Goal: Transaction & Acquisition: Purchase product/service

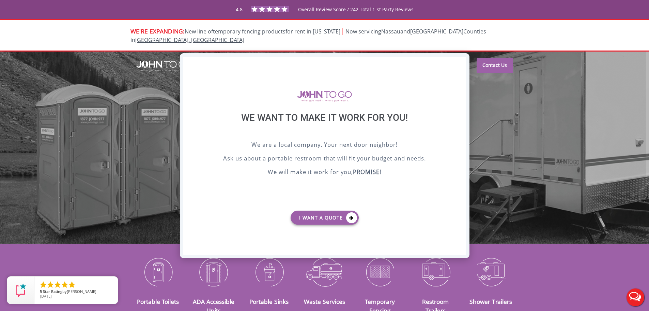
click at [463, 64] on div "X" at bounding box center [460, 63] width 11 height 12
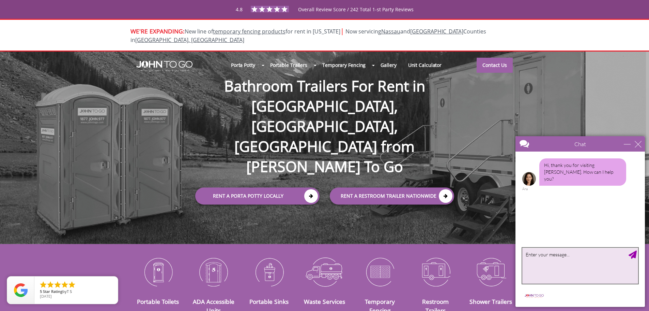
click at [573, 264] on textarea "type your message" at bounding box center [581, 266] width 116 height 36
type textarea "Hello"
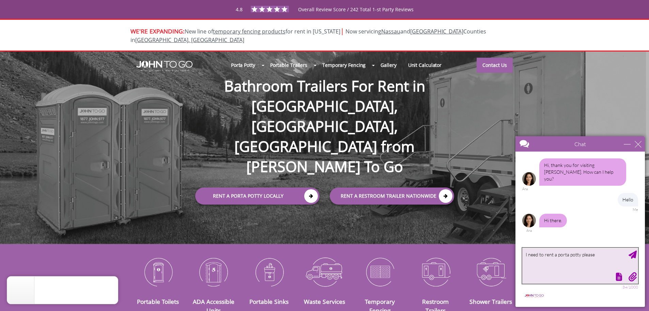
type textarea "I need to rent a porta potty please"
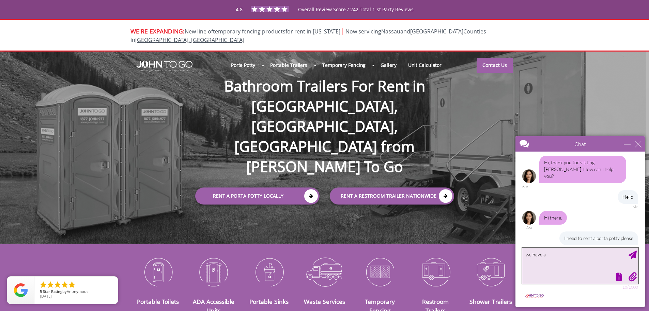
scroll to position [24, 0]
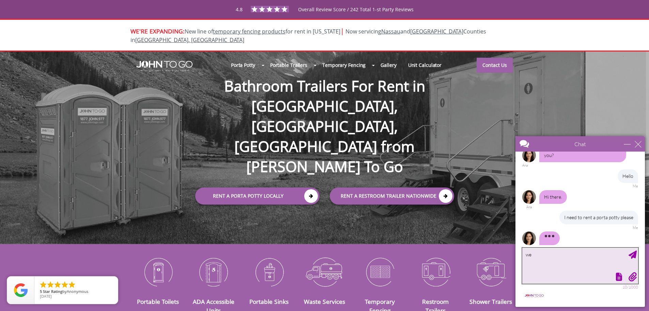
type textarea "w"
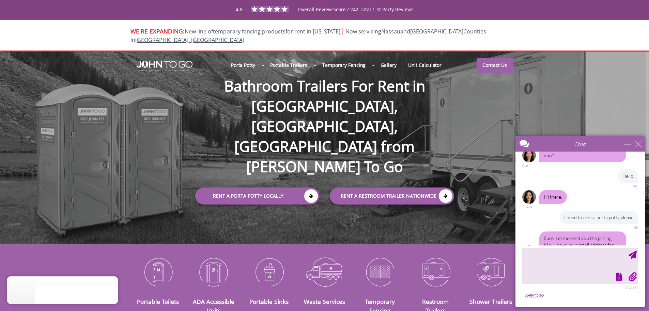
scroll to position [37, 0]
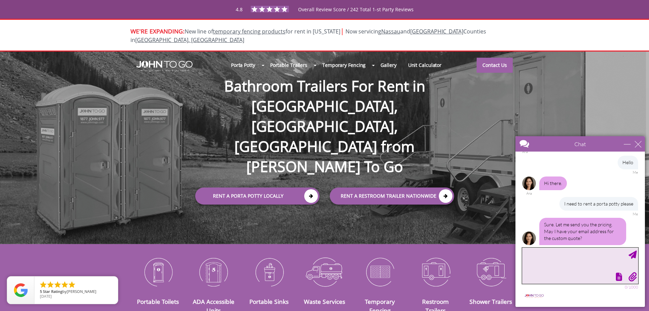
click at [563, 254] on textarea "type your message" at bounding box center [581, 266] width 116 height 36
type textarea "We have an account with you guys already"
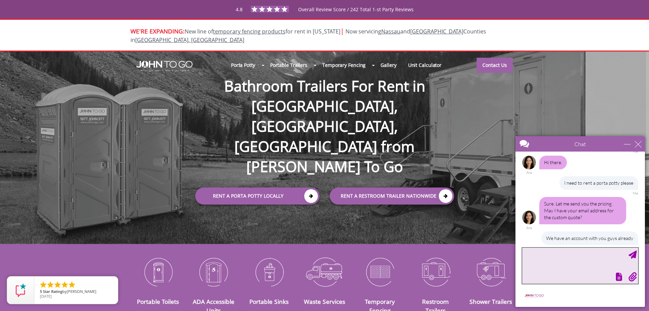
type textarea "U"
type textarea "Its Fortum Construction"
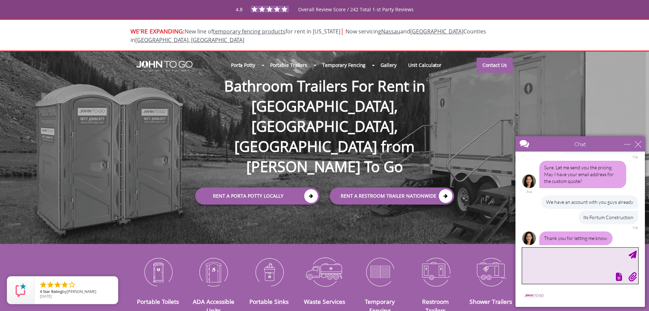
scroll to position [116, 0]
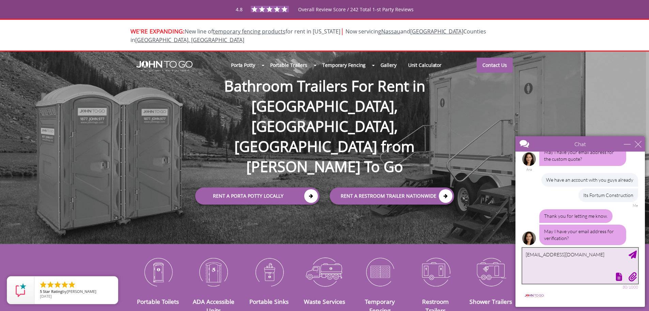
type textarea "[EMAIL_ADDRESS][DOMAIN_NAME]"
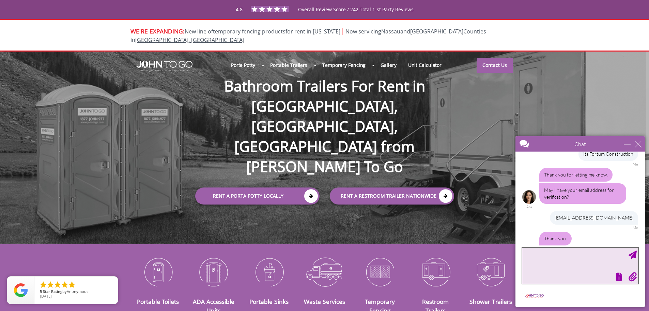
scroll to position [186, 0]
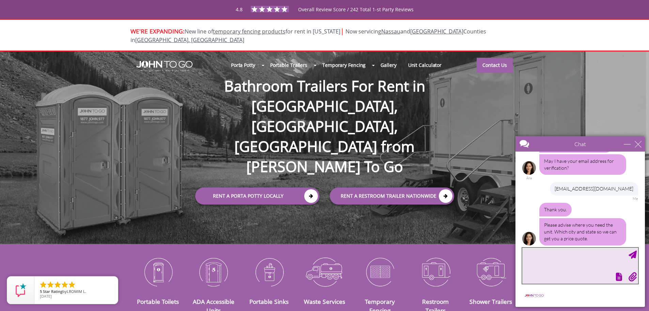
click at [567, 254] on textarea "type your message" at bounding box center [581, 266] width 116 height 36
click at [554, 267] on textarea "type your message" at bounding box center [581, 266] width 116 height 36
type textarea "I"
click at [553, 264] on textarea "The address will be:" at bounding box center [581, 266] width 116 height 36
click at [575, 256] on textarea "The address will be:" at bounding box center [581, 266] width 116 height 36
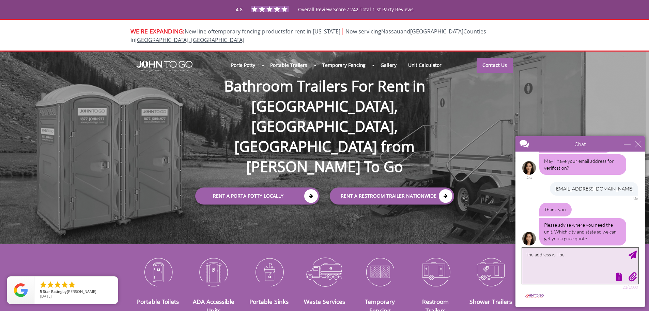
paste textarea "2401 NW 2nd Ave Miami, FL 33127"
type textarea "The address will be: 2401 NW 2nd Ave Miami, FL 33127"
click at [567, 254] on textarea "The address will be: 2401 NW 2nd Ave Miami, FL 33127" at bounding box center [581, 266] width 116 height 36
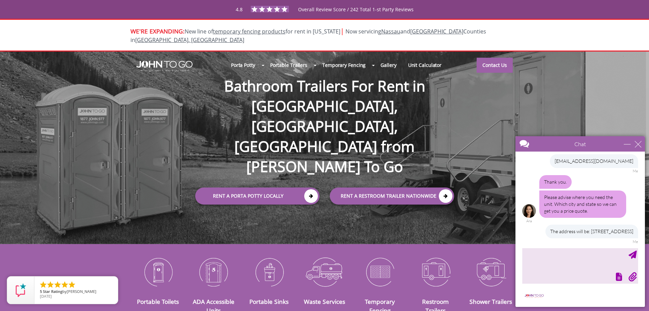
scroll to position [257, 0]
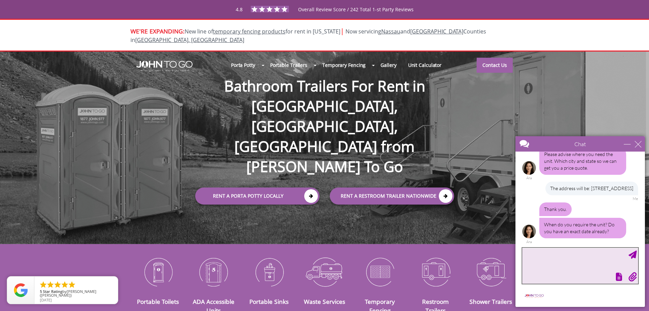
click at [569, 260] on textarea "type your message" at bounding box center [581, 266] width 116 height 36
type textarea "As soon as possible please"
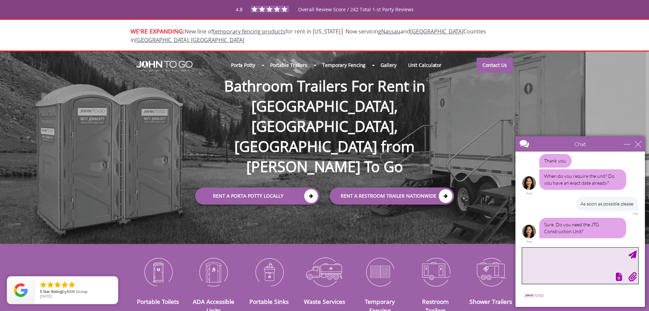
scroll to position [326, 0]
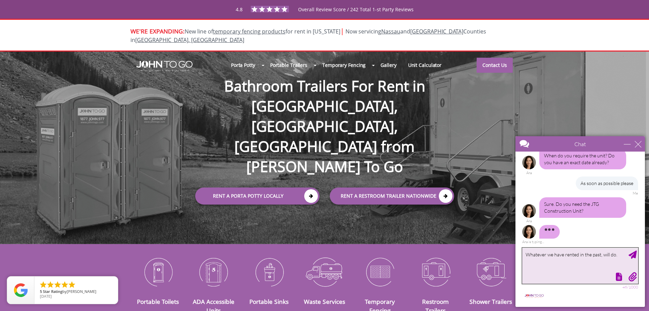
click at [526, 255] on textarea "Whatever we have rented in the past, will do." at bounding box center [581, 266] width 116 height 36
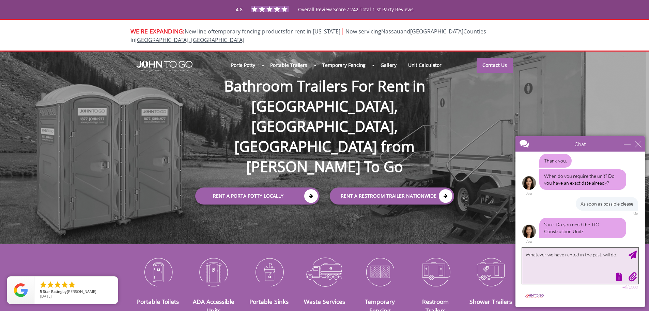
scroll to position [305, 0]
type textarea "I'm not 100% sure. But, whatever we have rented in the past, will do."
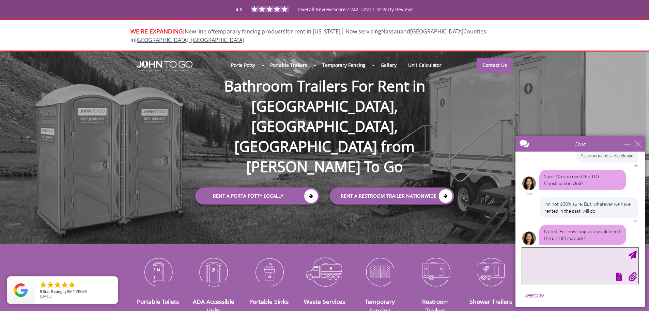
scroll to position [360, 0]
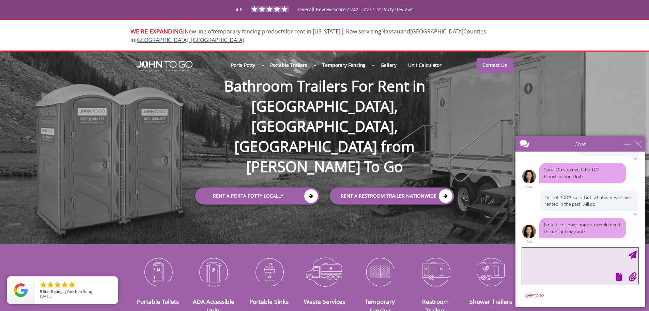
click at [572, 251] on textarea "type your message" at bounding box center [581, 266] width 116 height 36
click at [559, 258] on textarea "type your message" at bounding box center [581, 266] width 116 height 36
click at [523, 261] on textarea "type your message" at bounding box center [581, 266] width 116 height 36
type textarea "A"
type textarea "M"
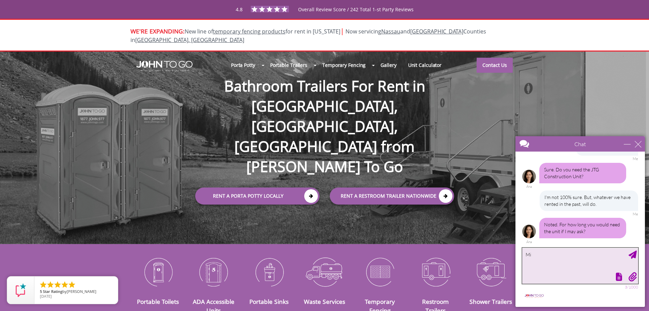
type textarea "M"
type textarea "b"
type textarea "Beginning of December most likely"
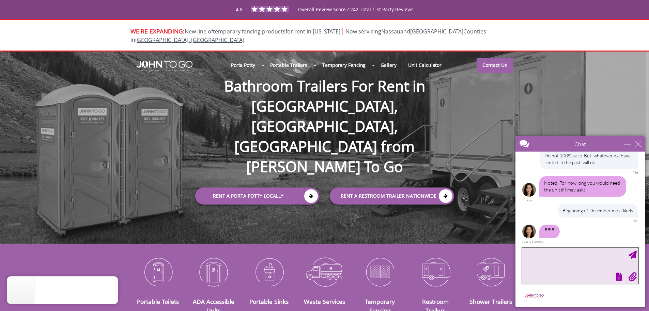
scroll to position [381, 0]
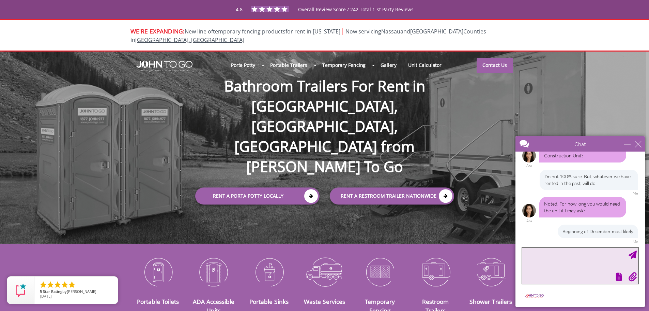
click at [579, 265] on textarea "type your message" at bounding box center [581, 266] width 116 height 36
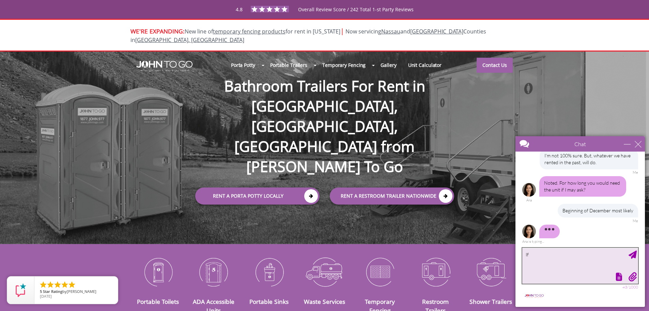
type textarea "I"
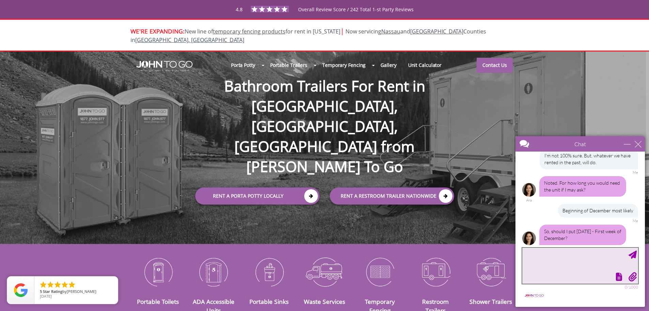
scroll to position [409, 0]
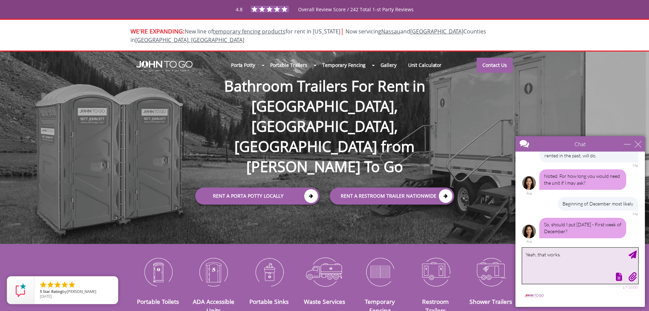
type textarea "Yeah, that works."
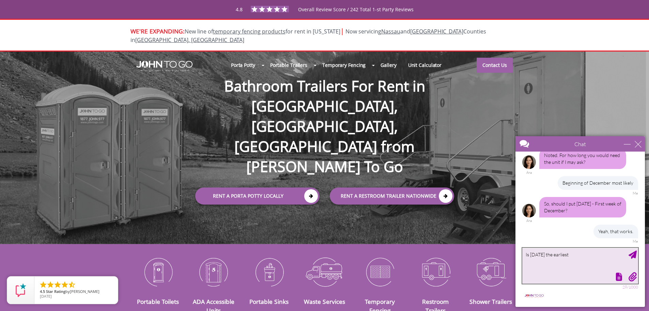
scroll to position [450, 0]
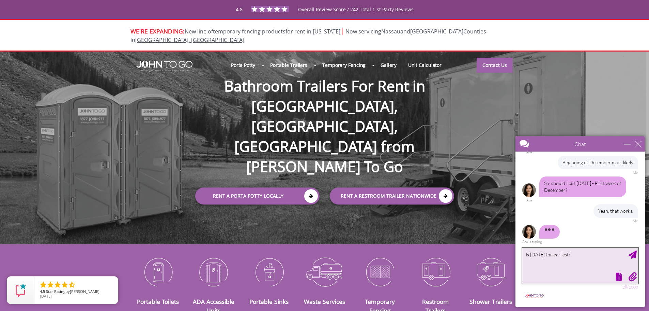
type textarea "Is August 25th the earliest?"
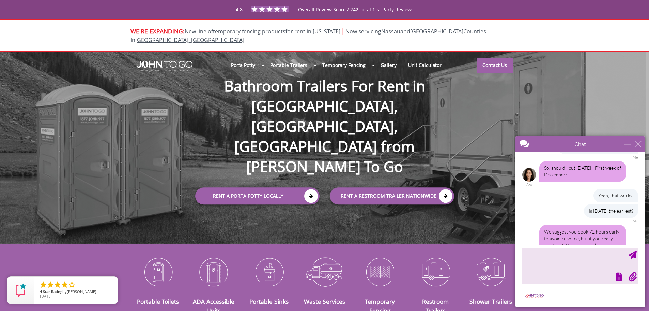
scroll to position [493, 0]
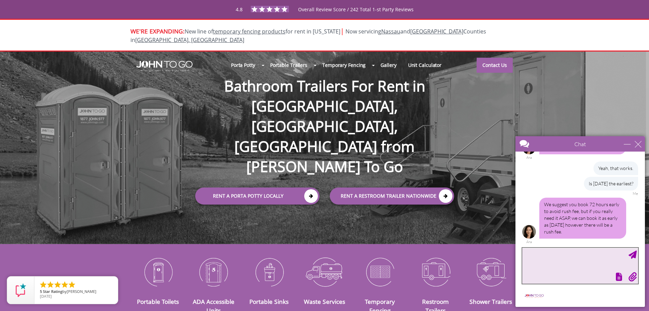
click at [534, 254] on textarea "type your message" at bounding box center [581, 266] width 116 height 36
type textarea "How much is the rush fee?"
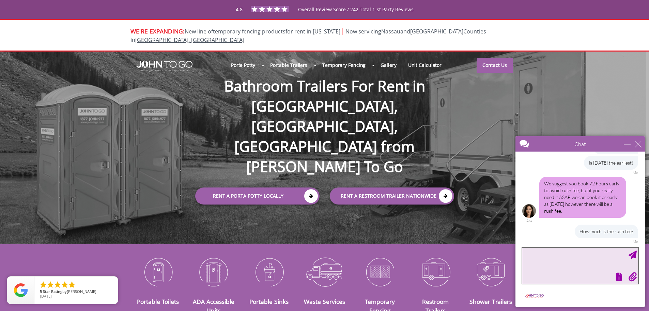
scroll to position [534, 0]
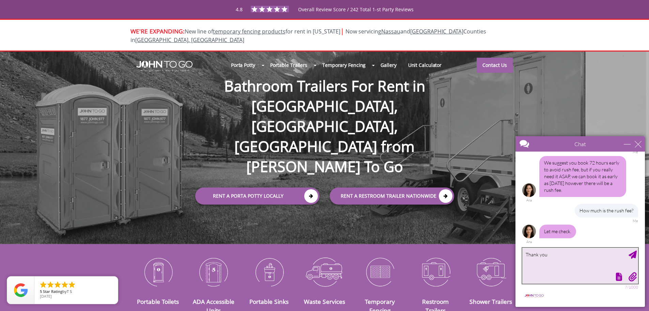
type textarea "Thank you"
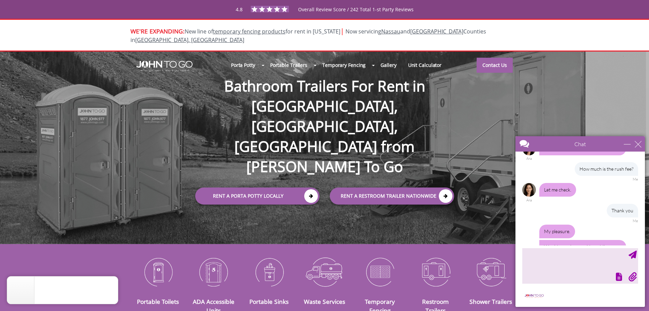
scroll to position [612, 0]
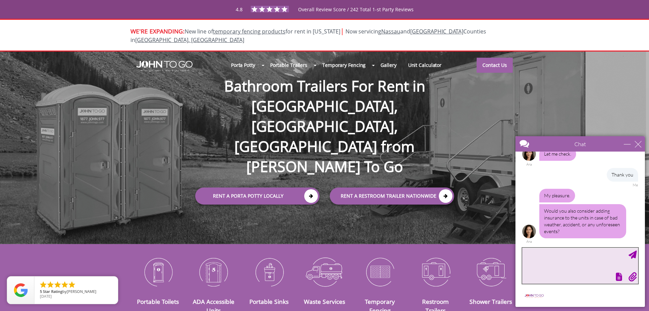
click at [573, 255] on textarea "type your message" at bounding box center [581, 266] width 116 height 36
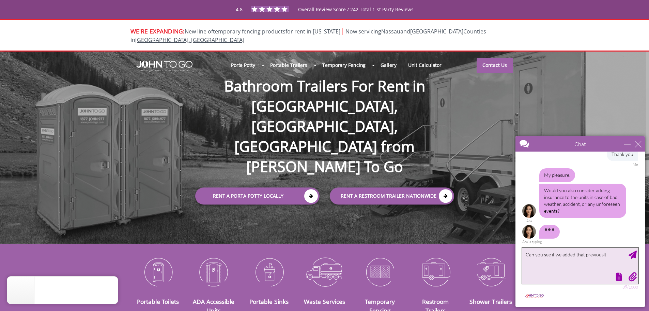
scroll to position [627, 0]
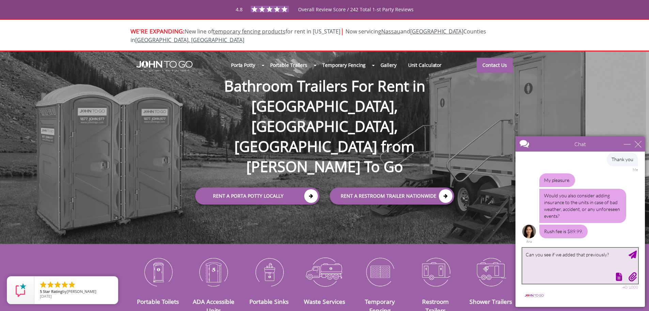
type textarea "Can you see if we added that previously?"
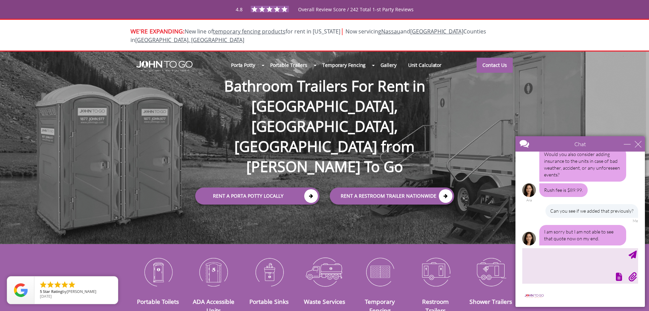
scroll to position [675, 0]
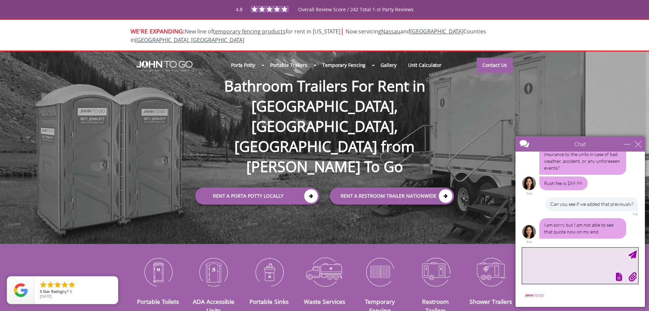
click at [533, 252] on textarea "type your message" at bounding box center [581, 266] width 116 height 36
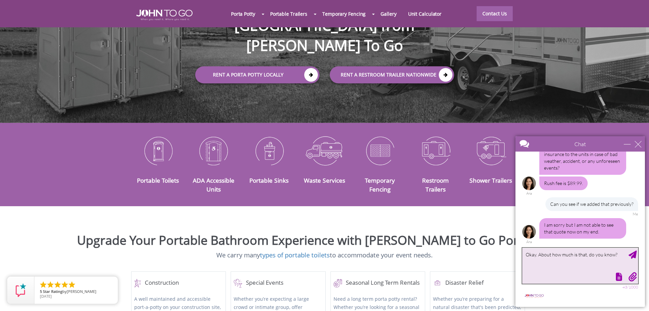
scroll to position [136, 0]
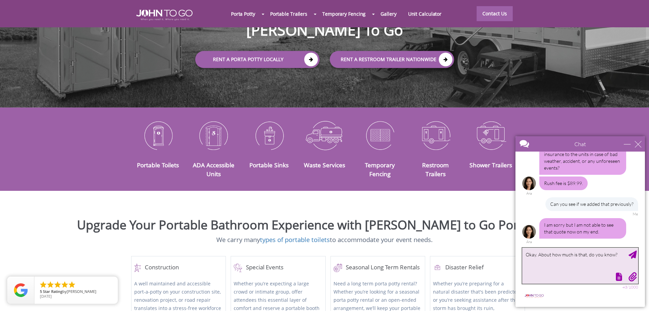
drag, startPoint x: 619, startPoint y: 256, endPoint x: 538, endPoint y: 252, distance: 80.9
click at [538, 252] on textarea "Okay. About how much is that, do you know?" at bounding box center [581, 266] width 116 height 36
type textarea "Okay. I would say yes, lets add that"
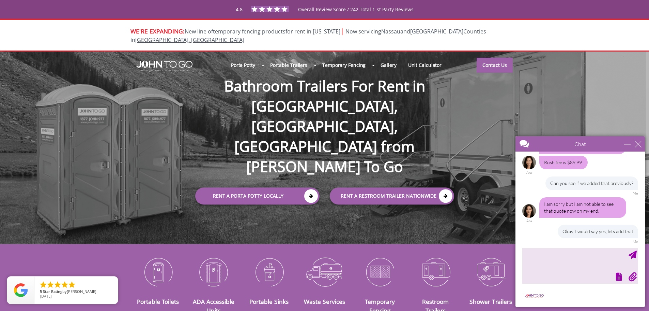
scroll to position [717, 0]
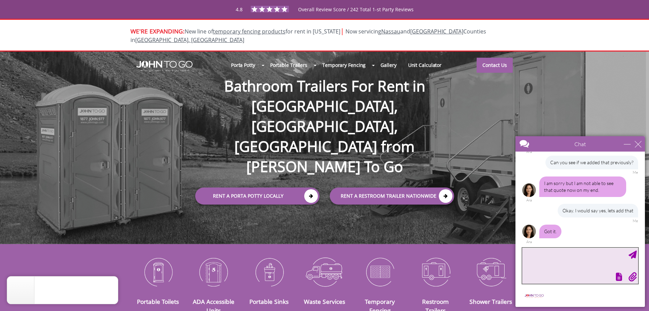
click at [564, 260] on textarea "type your message" at bounding box center [581, 266] width 116 height 36
type textarea "And Monday, the 25th should be fine"
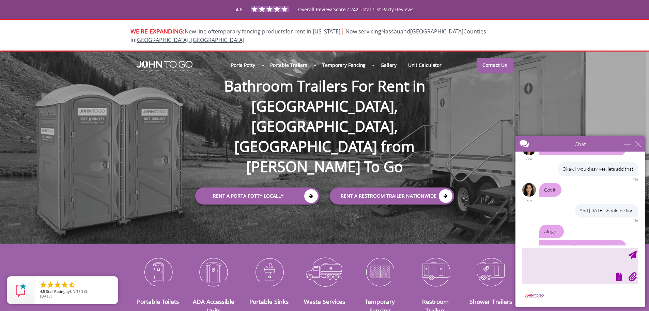
scroll to position [794, 0]
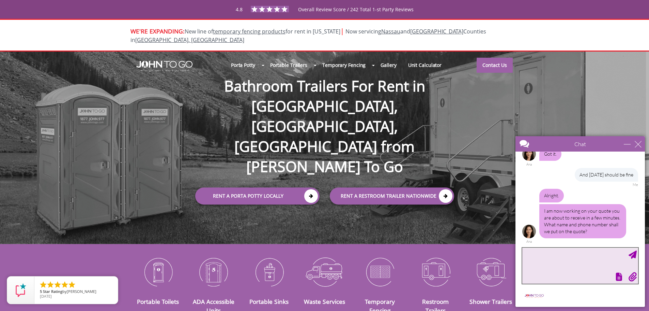
click at [564, 259] on textarea "type your message" at bounding box center [581, 266] width 116 height 36
type textarea "Y"
type textarea "Danielle Marcos - 305-338-9277"
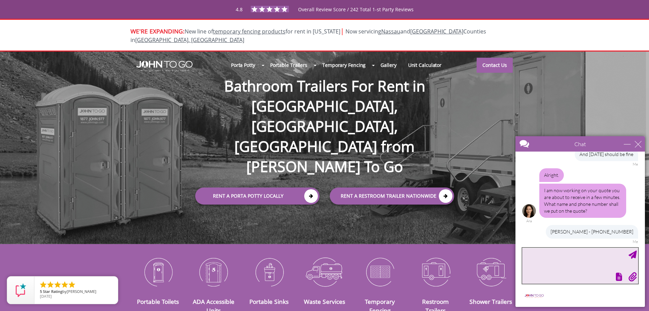
type textarea "c"
type textarea "C"
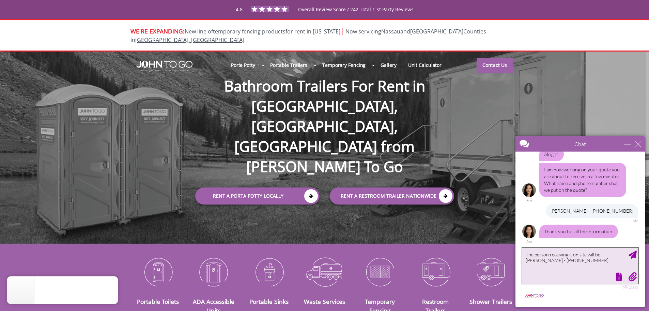
type textarea "The person receiving it on site will be Enrique Jimenez - 786-202-9025"
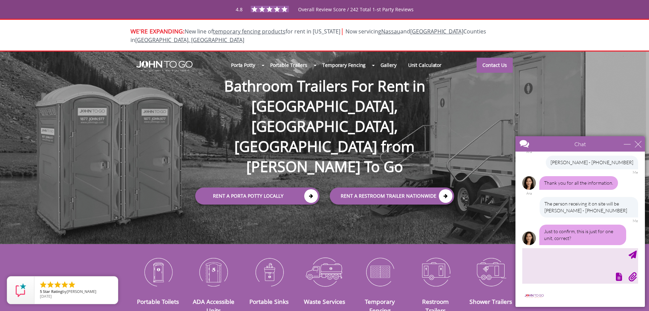
scroll to position [890, 0]
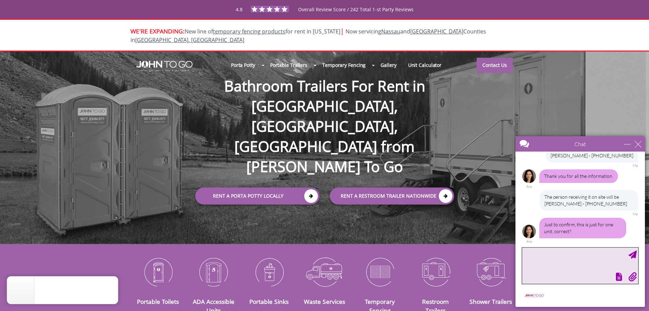
click at [540, 264] on textarea "type your message" at bounding box center [581, 266] width 116 height 36
type textarea "That's correct"
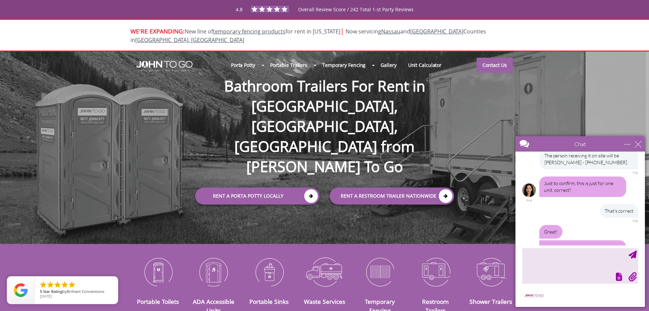
scroll to position [981, 0]
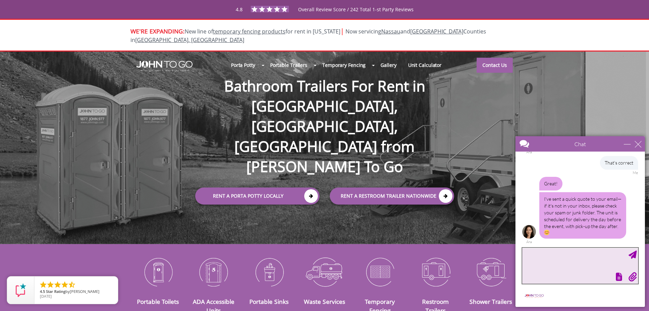
click at [588, 257] on textarea "type your message" at bounding box center [581, 266] width 116 height 36
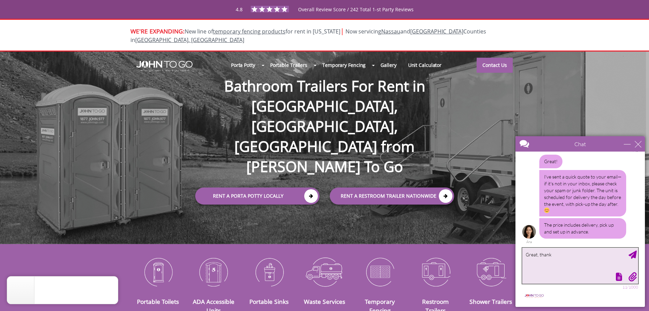
scroll to position [1004, 0]
type textarea "Great, thank you"
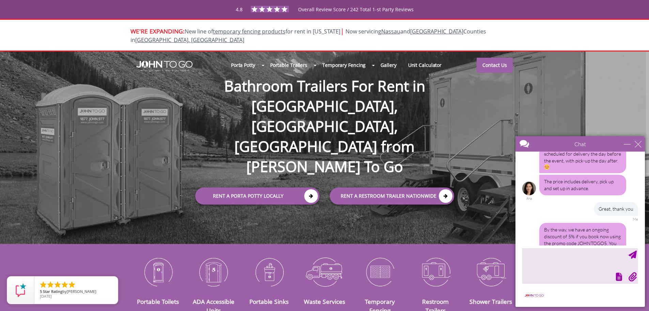
scroll to position [1073, 0]
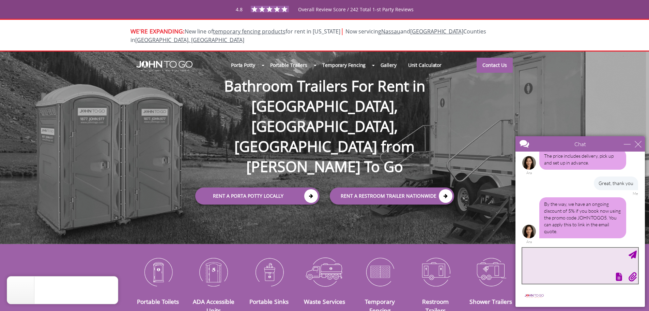
click at [565, 267] on textarea "type your message" at bounding box center [581, 266] width 116 height 36
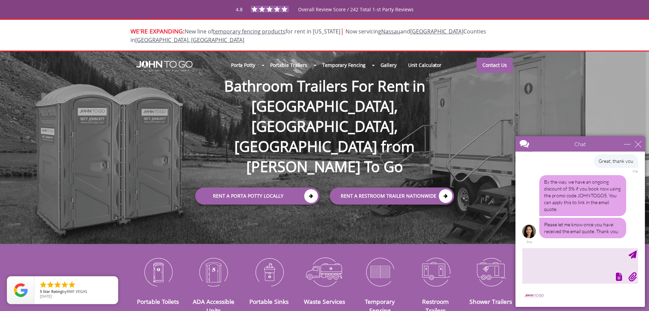
scroll to position [1095, 0]
click at [576, 253] on textarea "type your message" at bounding box center [581, 266] width 116 height 36
type textarea "Thank you"
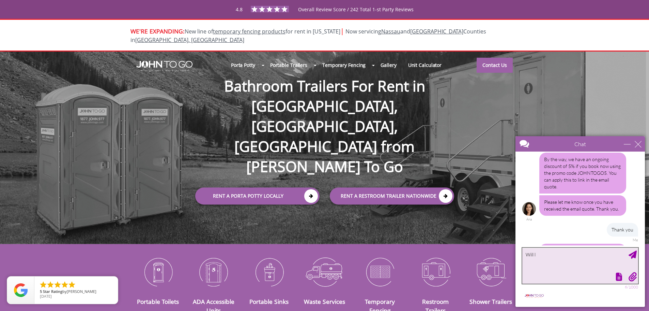
scroll to position [1157, 0]
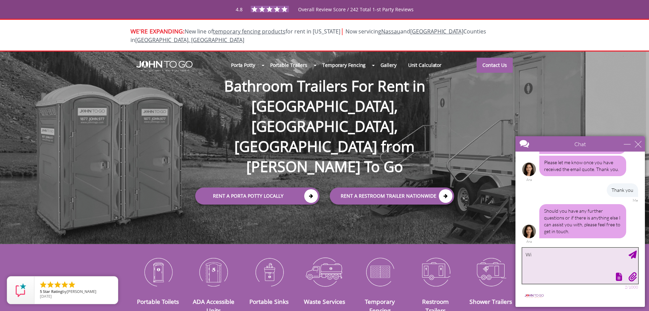
type textarea "W"
type textarea "Thank you"
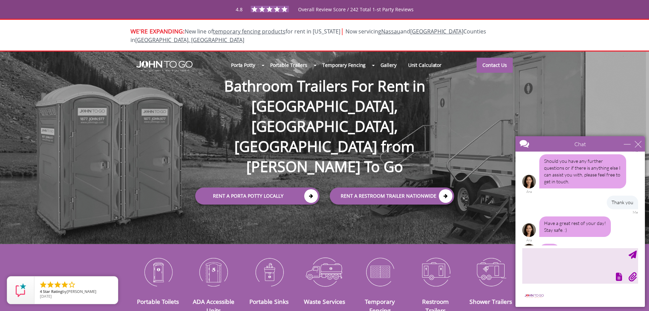
scroll to position [1226, 0]
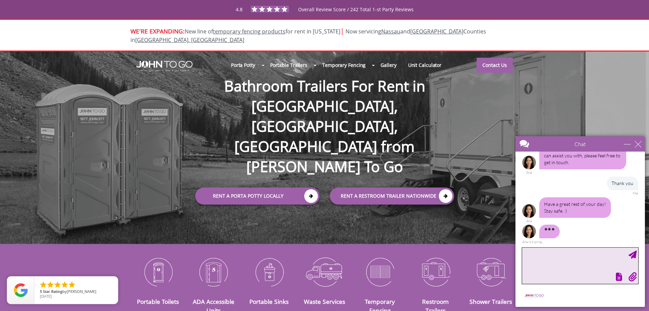
click at [553, 264] on textarea "type your message" at bounding box center [581, 266] width 116 height 36
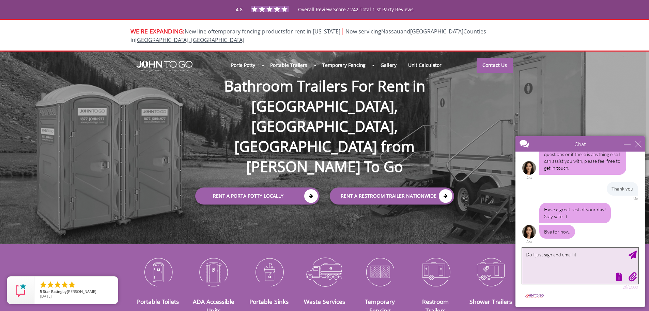
scroll to position [1220, 0]
type textarea "Do I just sign and email it back?"
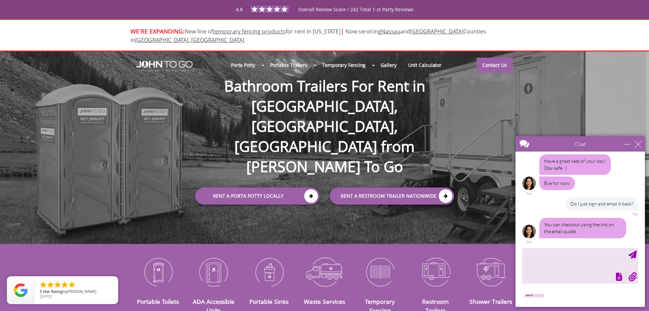
scroll to position [1269, 0]
click at [588, 261] on textarea "type your message" at bounding box center [581, 266] width 116 height 36
type textarea "Got it"
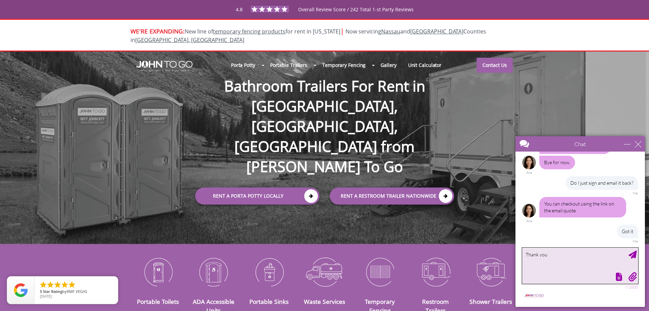
type textarea "Thank you"
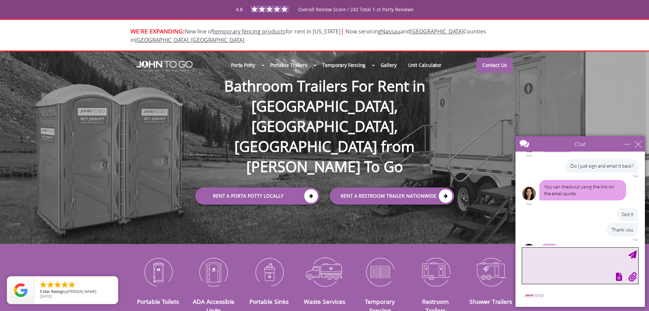
scroll to position [1325, 0]
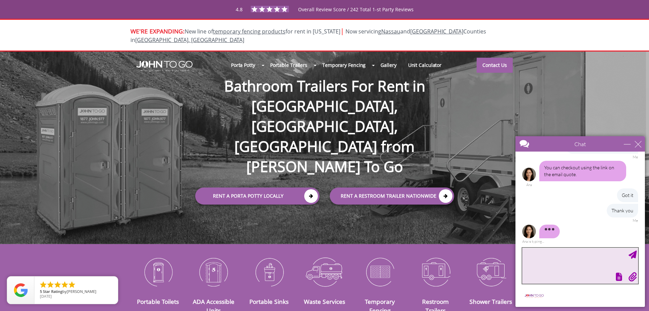
click at [569, 269] on textarea "type your message" at bounding box center [581, 266] width 116 height 36
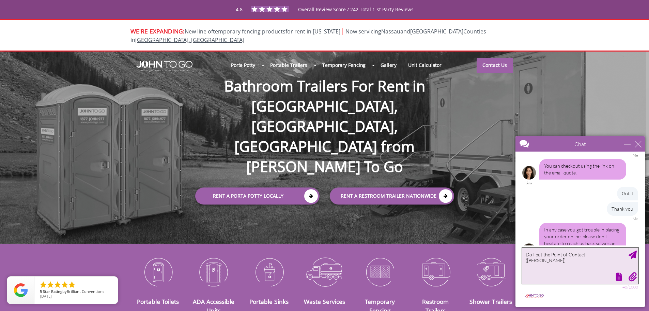
scroll to position [1346, 0]
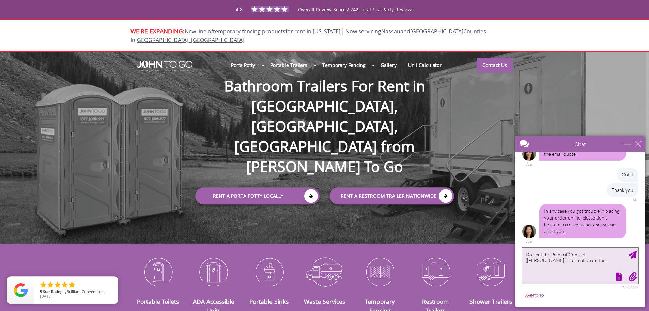
type textarea "Do I put the Point of Contact (Enrique) information on there"
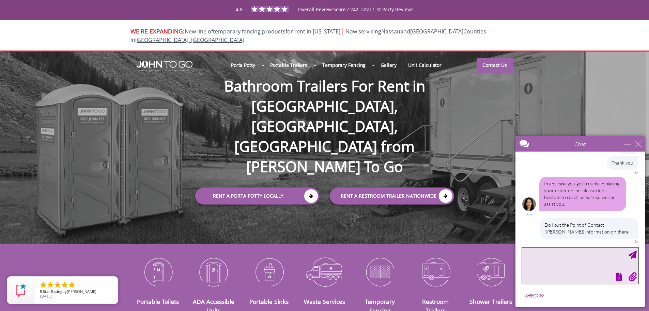
scroll to position [1373, 0]
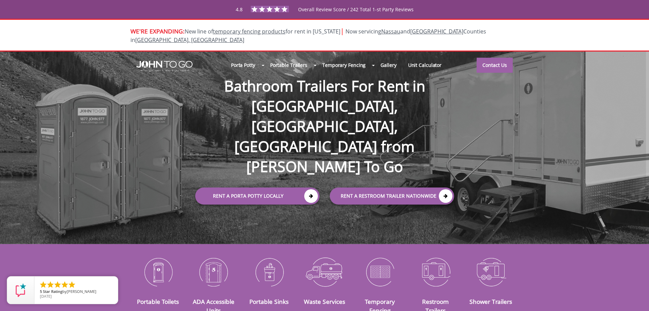
click at [605, 273] on div "Portable Toilets ADA Accessible Units Portable Sinks Waste Services Temporary F…" at bounding box center [324, 285] width 649 height 63
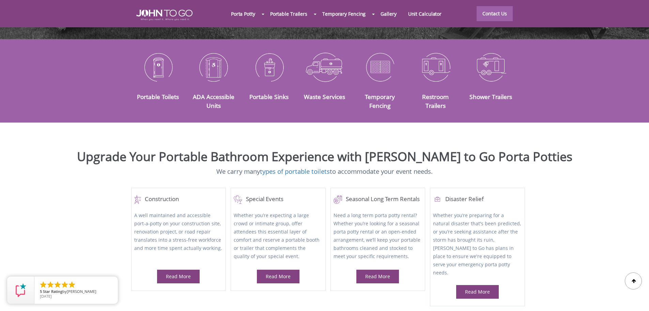
scroll to position [0, 0]
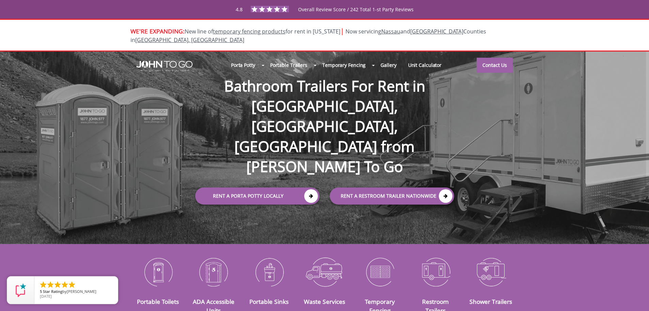
click at [641, 290] on div "Portable Toilets ADA Accessible Units Portable Sinks Waste Services Temporary F…" at bounding box center [324, 285] width 649 height 63
click at [618, 281] on div "Portable Toilets ADA Accessible Units Portable Sinks Waste Services Temporary F…" at bounding box center [324, 285] width 649 height 63
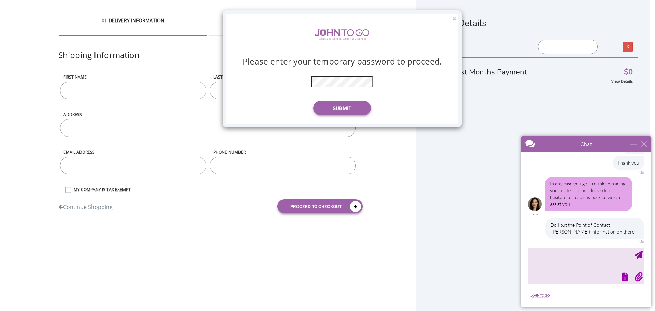
scroll to position [1394, 0]
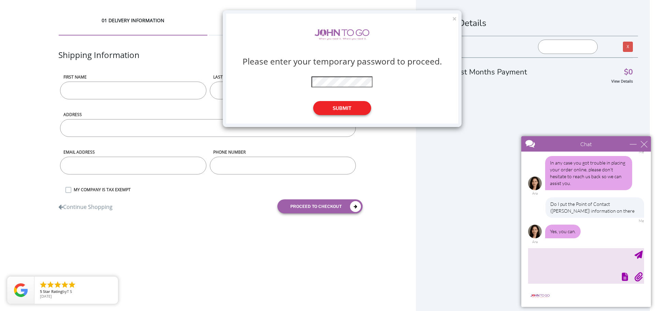
click at [355, 106] on button "Submit" at bounding box center [342, 108] width 58 height 14
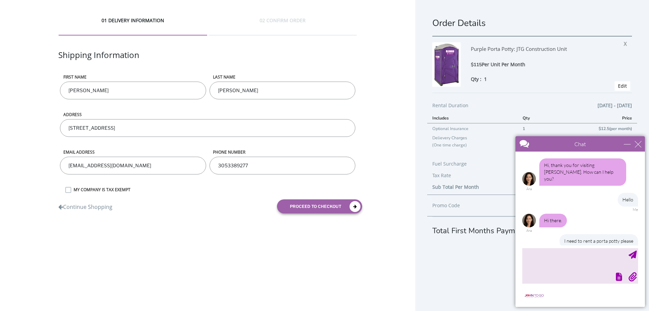
scroll to position [1394, 0]
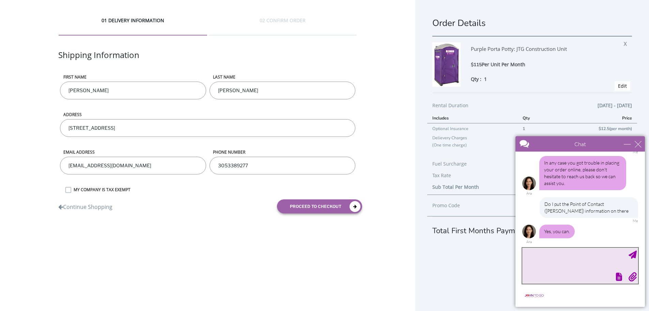
click at [576, 257] on textarea "type your message" at bounding box center [581, 266] width 116 height 36
type textarea "Got it, thank you"
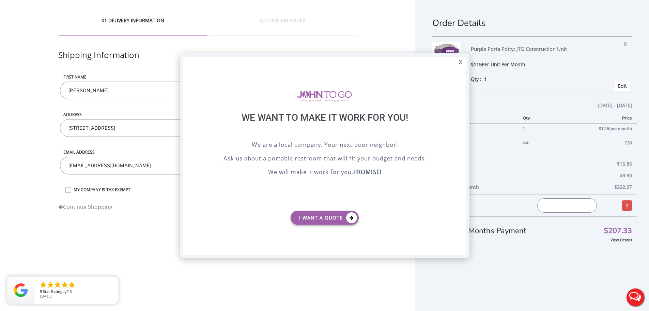
scroll to position [0, 0]
click at [465, 60] on div "X" at bounding box center [460, 63] width 11 height 12
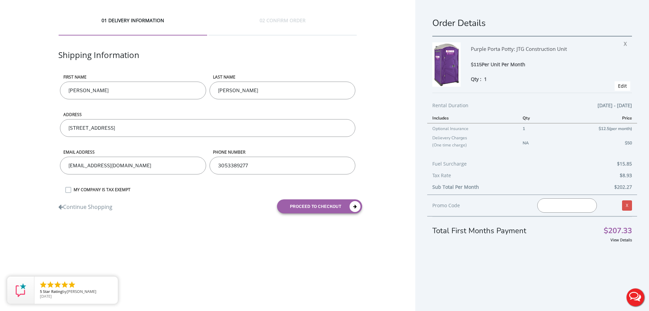
drag, startPoint x: 544, startPoint y: 271, endPoint x: 611, endPoint y: 287, distance: 69.4
click at [611, 287] on div "Order Details Purple Porta Potty: JTG Construction Unit $115 Per Unit Per Month…" at bounding box center [533, 163] width 234 height 326
click at [634, 292] on button "Live Chat" at bounding box center [635, 296] width 27 height 27
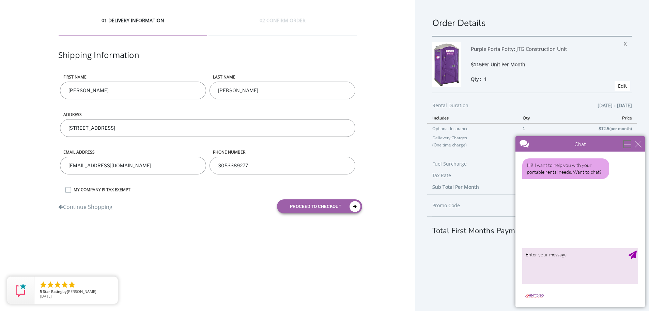
click at [626, 141] on div "minimize" at bounding box center [627, 143] width 7 height 7
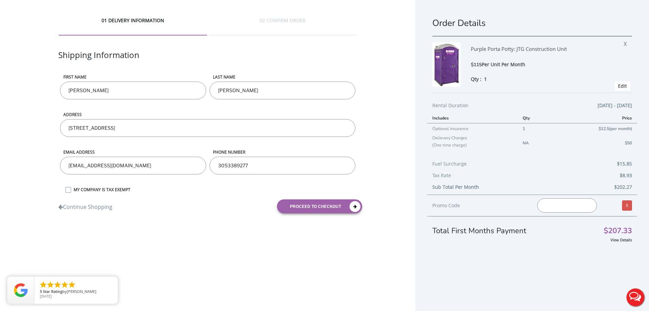
click at [546, 197] on div "Promo Code Invalid promo code. X" at bounding box center [533, 205] width 210 height 22
click at [556, 203] on input "text" at bounding box center [568, 205] width 60 height 14
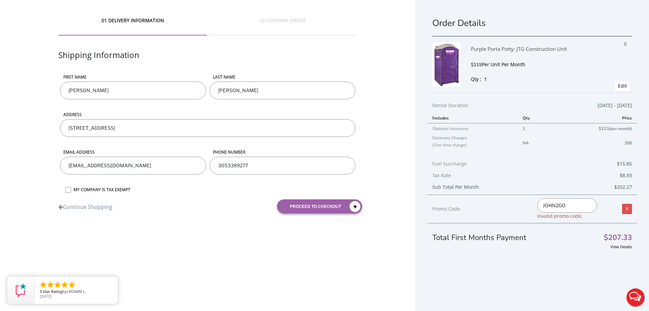
type input "JOHN2GO"
click at [576, 202] on input "JOHN2GO" at bounding box center [568, 205] width 60 height 14
drag, startPoint x: 135, startPoint y: 90, endPoint x: 28, endPoint y: 84, distance: 107.2
click at [28, 84] on div "01 DELIVERY INFORMATION 02 CONFIRM ORDER Shipping Information First name Daniel…" at bounding box center [208, 117] width 416 height 235
type input "D"
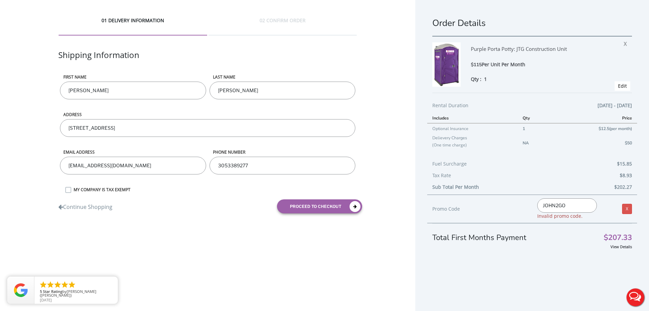
type input "[PERSON_NAME]"
drag, startPoint x: 226, startPoint y: 90, endPoint x: 187, endPoint y: 89, distance: 39.2
click at [187, 89] on form "First name Enrique LAST NAME Marcos ADDRESS 2401 NW 2nd Ave, Miami, FL 33127, U…" at bounding box center [207, 146] width 299 height 144
type input "K"
type input "[PERSON_NAME]"
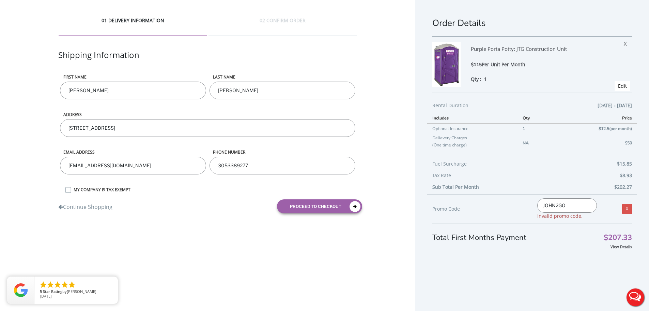
click at [209, 190] on label "MY COMPANY IS TAX EXEMPT" at bounding box center [213, 189] width 287 height 6
click at [0, 0] on input "MY COMPANY IS TAX EXEMPT" at bounding box center [0, 0] width 0 height 0
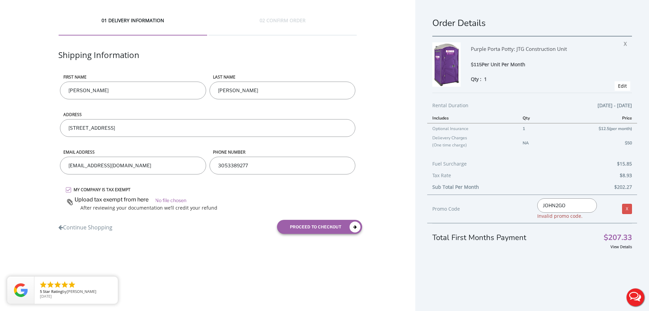
drag, startPoint x: 262, startPoint y: 166, endPoint x: 216, endPoint y: 164, distance: 46.1
click at [216, 164] on input "3053389277" at bounding box center [283, 165] width 146 height 18
type input "786"
type input "7862029025"
drag, startPoint x: 566, startPoint y: 206, endPoint x: 531, endPoint y: 206, distance: 35.1
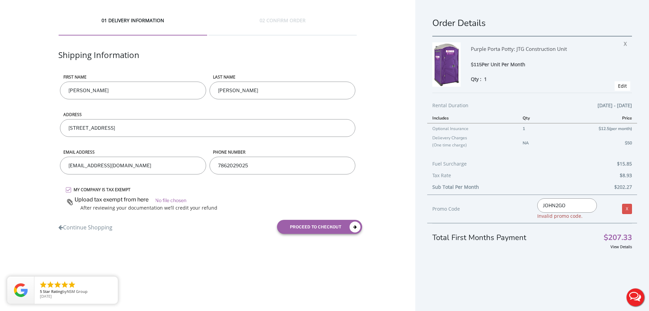
click at [533, 206] on div "JOHN2GO Invalid promo code." at bounding box center [568, 208] width 70 height 21
paste input "TOGO5"
type input "JOHNTOGO5"
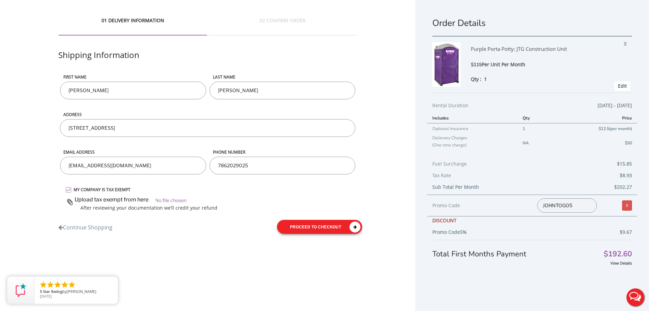
click at [336, 226] on button "proceed to checkout" at bounding box center [319, 227] width 85 height 14
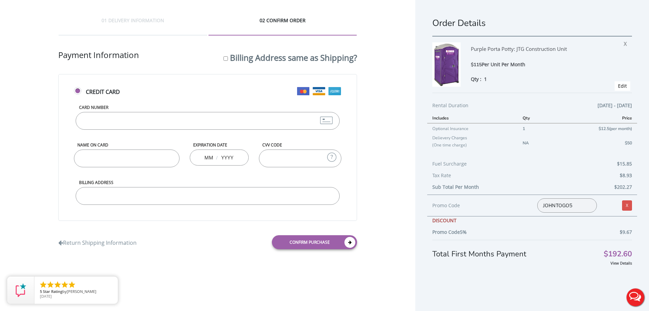
click at [156, 117] on input "Card Number" at bounding box center [208, 121] width 264 height 18
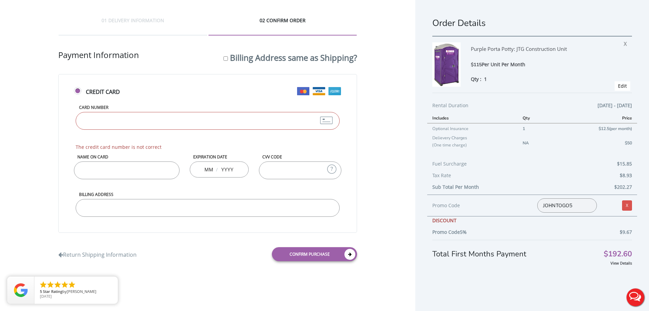
type input "[CREDIT_CARD_NUMBER]"
type input "[PERSON_NAME]"
type input "10"
type input "2028"
type input "265"
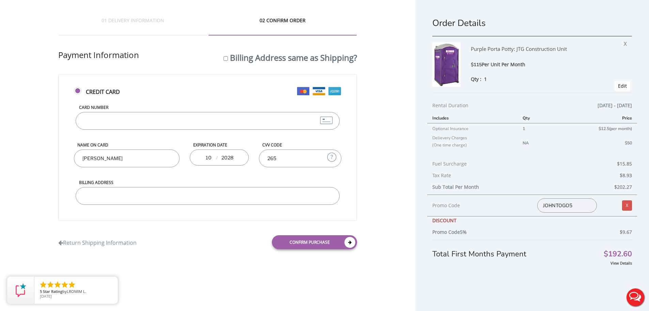
click at [188, 196] on input "Billing Address" at bounding box center [208, 196] width 264 height 18
type input "[STREET_ADDRESS]"
click at [316, 245] on link "Confirm purchase" at bounding box center [314, 242] width 85 height 14
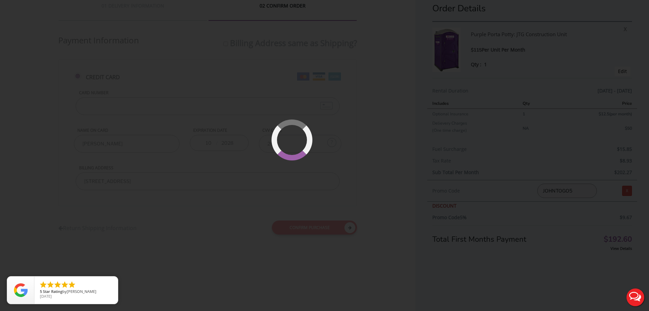
scroll to position [16, 0]
drag, startPoint x: 419, startPoint y: 214, endPoint x: 416, endPoint y: 213, distance: 3.4
click at [419, 214] on div at bounding box center [324, 155] width 649 height 311
click at [401, 189] on div at bounding box center [324, 155] width 649 height 311
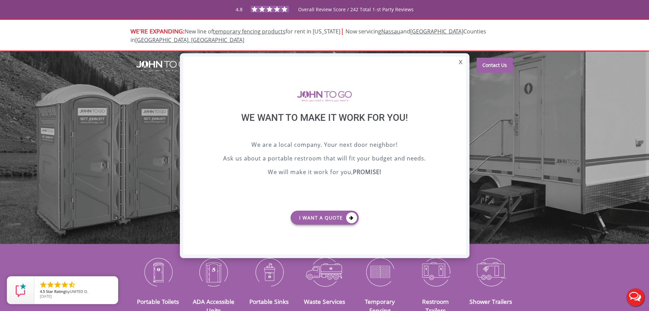
click at [636, 297] on button "Live Chat" at bounding box center [635, 296] width 27 height 27
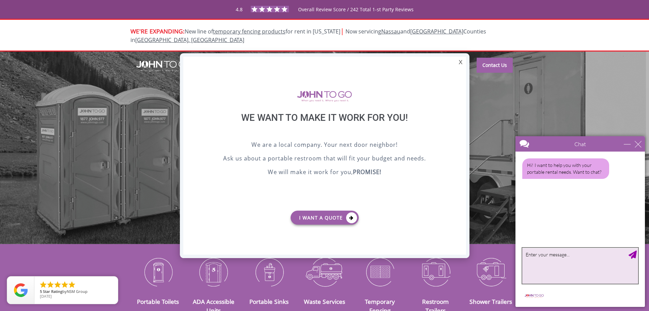
click at [555, 266] on textarea "type your message" at bounding box center [581, 266] width 116 height 36
type textarea "h"
type textarea "Hello"
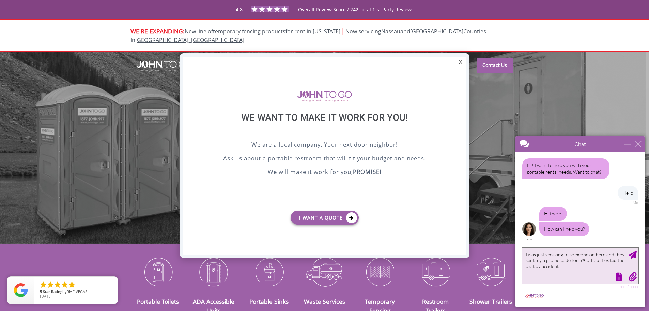
type textarea "I was just speaking to someone on here and they sent my a promo code for 5% off…"
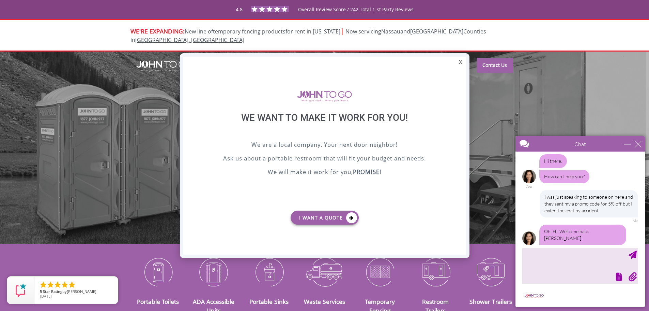
scroll to position [73, 0]
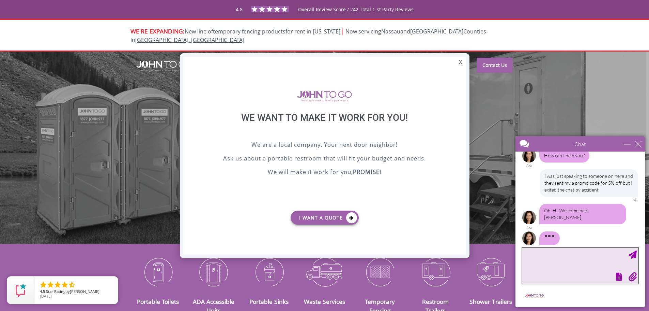
click at [580, 260] on textarea "type your message" at bounding box center [581, 266] width 116 height 36
type textarea "Thanks! Lol"
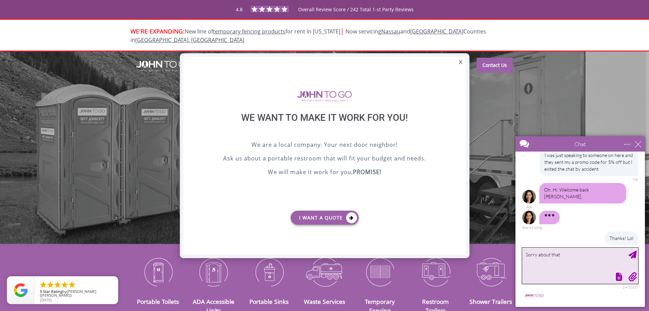
type textarea "Sorry about that"
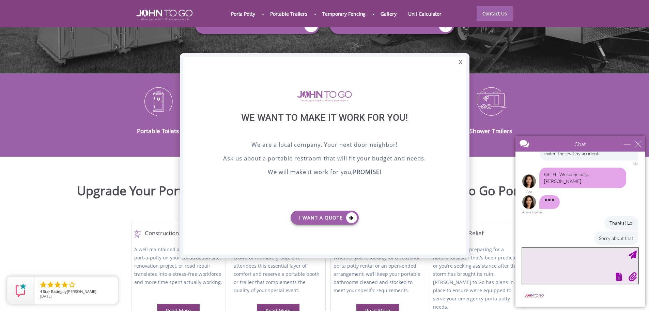
scroll to position [116, 0]
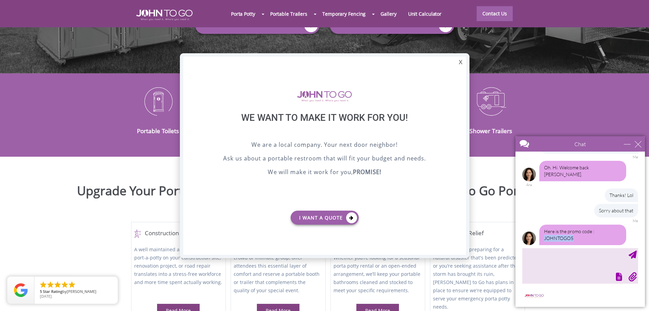
drag, startPoint x: 579, startPoint y: 231, endPoint x: 544, endPoint y: 236, distance: 35.4
click at [544, 236] on div "Here is the promo code : JOHNTOGO5" at bounding box center [583, 234] width 87 height 20
copy div "JOHNTOGO5"
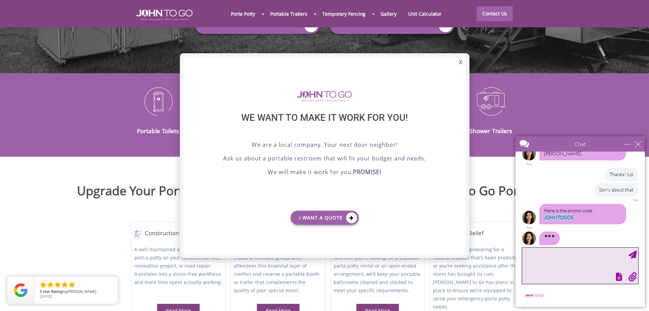
click at [576, 264] on textarea "type your message" at bounding box center [581, 266] width 116 height 36
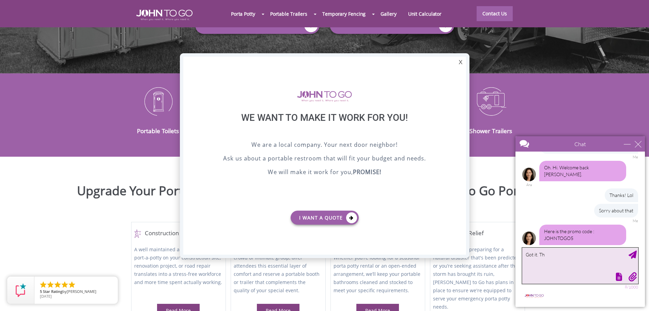
scroll to position [132, 0]
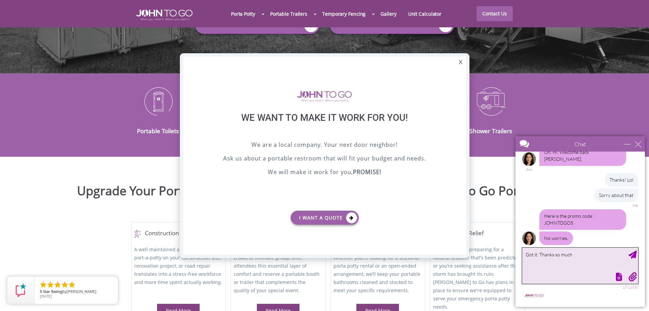
type textarea "Got it. Thanks so much"
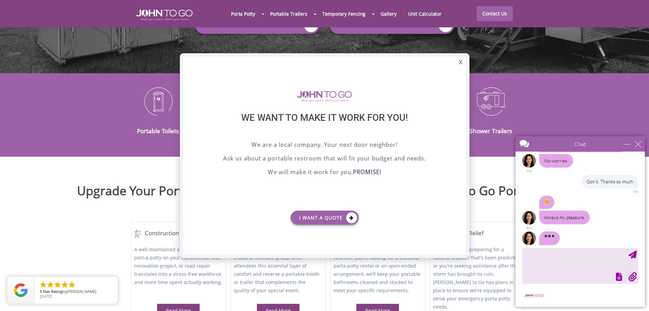
scroll to position [204, 0]
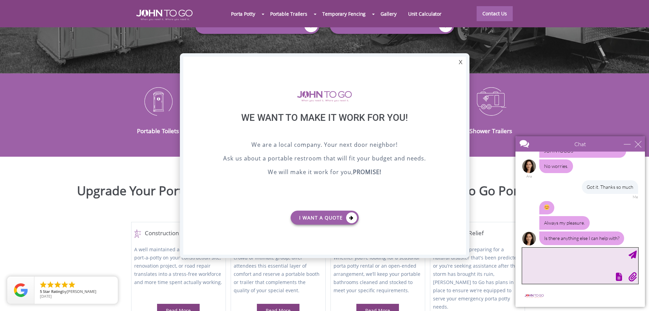
click at [550, 256] on textarea "type your message" at bounding box center [581, 266] width 116 height 36
type textarea "N"
type textarea "o"
type textarea "Nope! Thats it. Thank you :)"
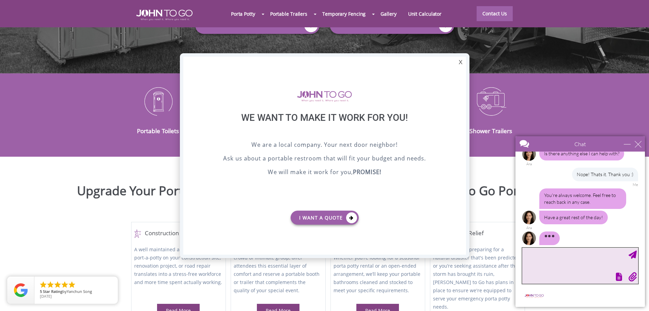
scroll to position [283, 0]
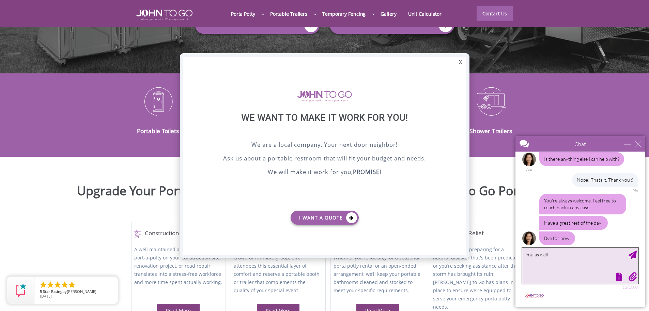
type textarea "You as well."
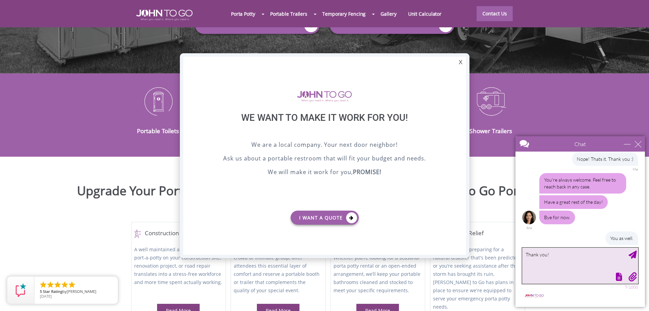
type textarea "Thank you!"
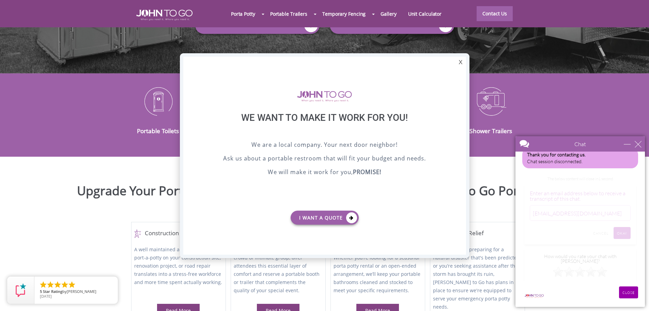
scroll to position [309, 0]
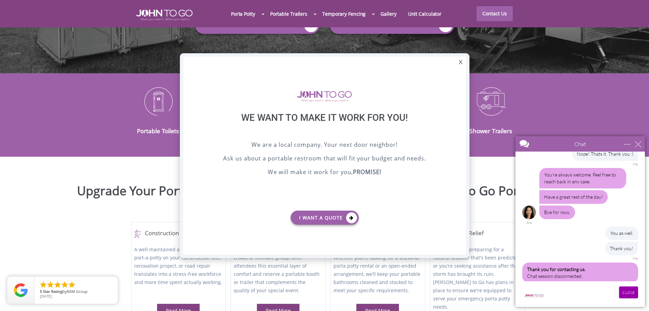
click at [463, 59] on div "X" at bounding box center [460, 63] width 11 height 12
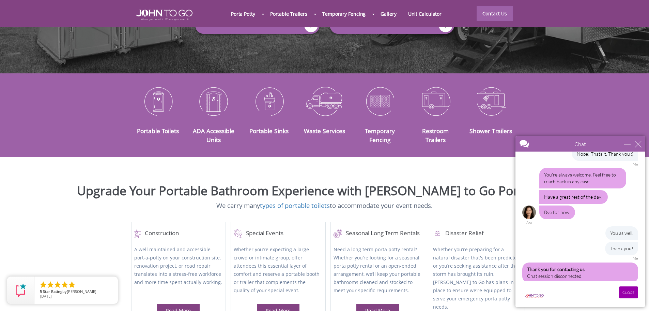
click at [565, 285] on div at bounding box center [581, 228] width 130 height 155
click at [635, 290] on input "CLOSE" at bounding box center [628, 292] width 19 height 12
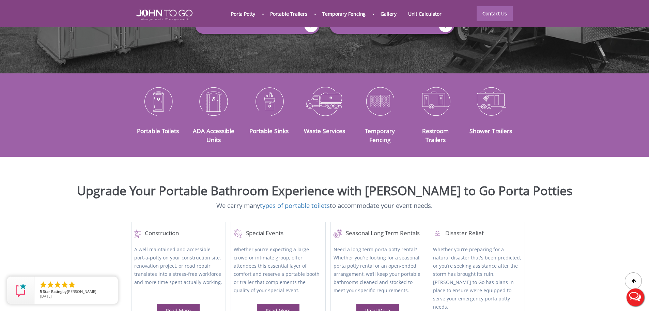
scroll to position [0, 0]
click at [635, 294] on button "Live Chat" at bounding box center [635, 296] width 27 height 27
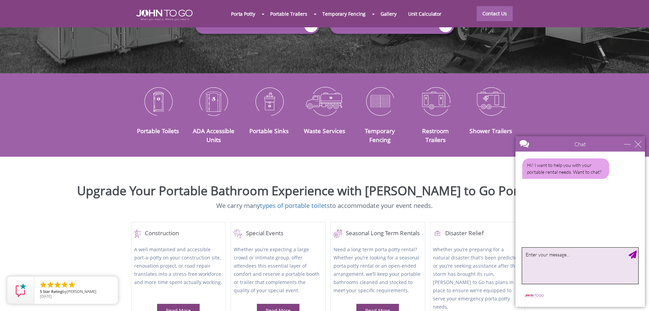
click at [561, 262] on textarea "type your message" at bounding box center [581, 266] width 116 height 36
type textarea "Hello!"
click at [569, 257] on textarea "Hello!" at bounding box center [581, 266] width 116 height 36
click at [580, 257] on textarea "Hello!" at bounding box center [581, 266] width 116 height 36
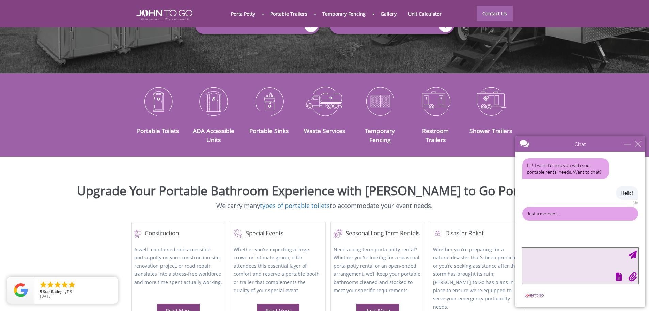
scroll to position [1, 0]
type textarea "i"
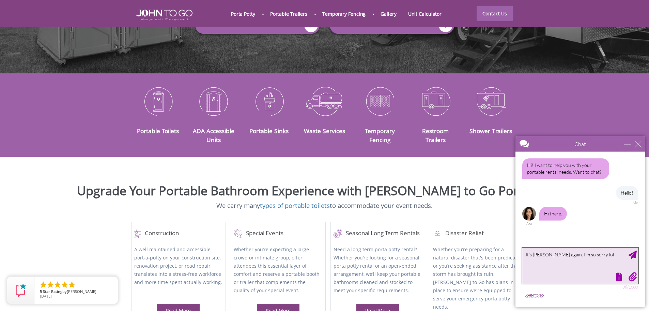
type textarea "It's [PERSON_NAME] again. I'm so sorry lol"
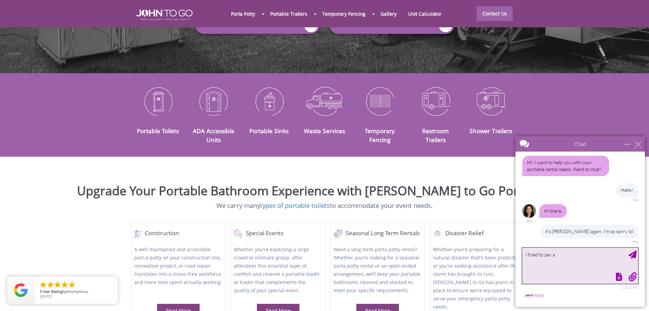
scroll to position [24, 0]
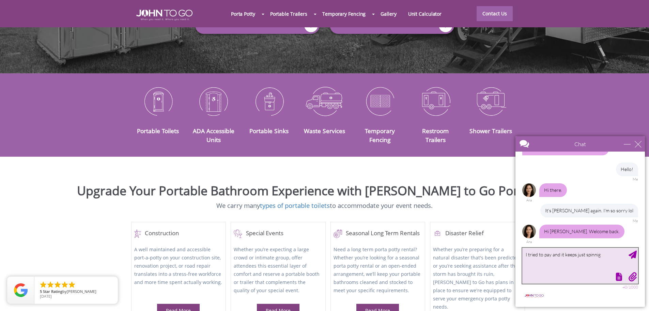
type textarea "I tried to pay and it keeps just spinnig"
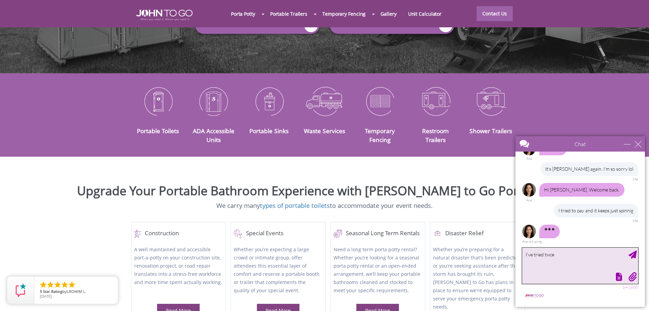
type textarea "I've tried twce"
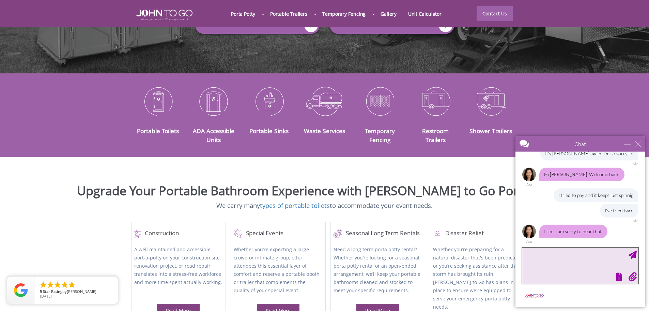
scroll to position [123, 0]
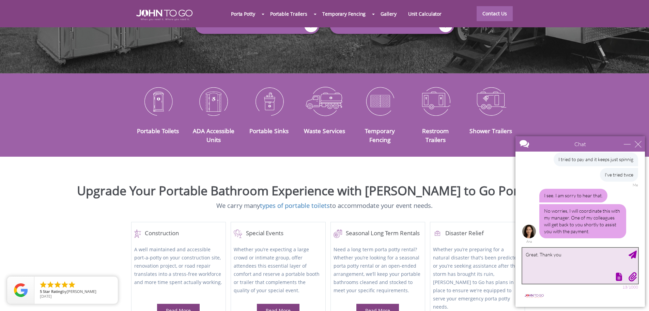
type textarea "Great. Thank you"
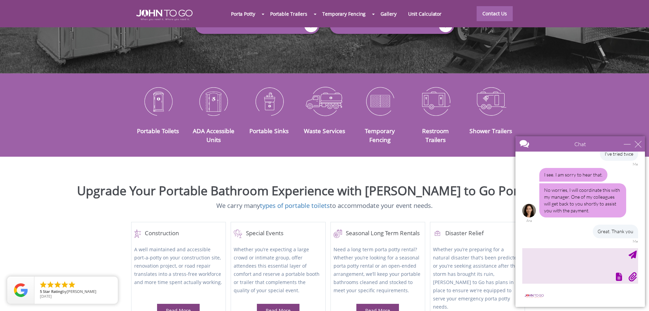
scroll to position [164, 0]
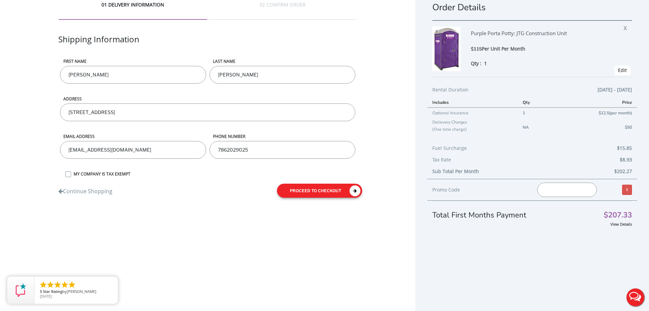
click at [310, 184] on button "proceed to checkout" at bounding box center [319, 190] width 85 height 14
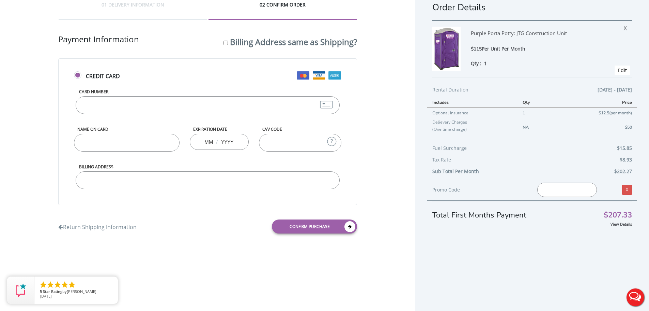
click at [564, 183] on input "text" at bounding box center [568, 189] width 60 height 14
paste input "JOHNTOGO5"
type input "JOHNTOGO5"
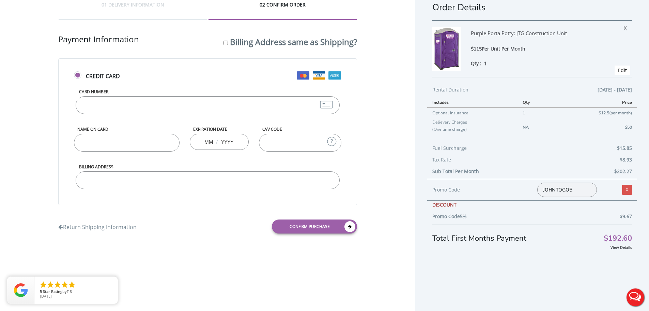
click at [128, 101] on input "Card Number" at bounding box center [208, 105] width 264 height 18
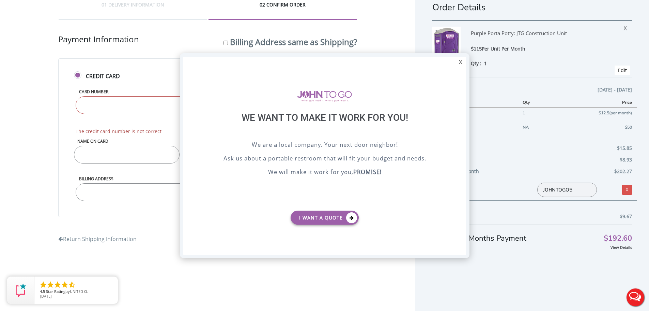
type input "[CREDIT_CARD_NUMBER]"
type input "[PERSON_NAME]"
type input "10"
type input "2028"
type input "265"
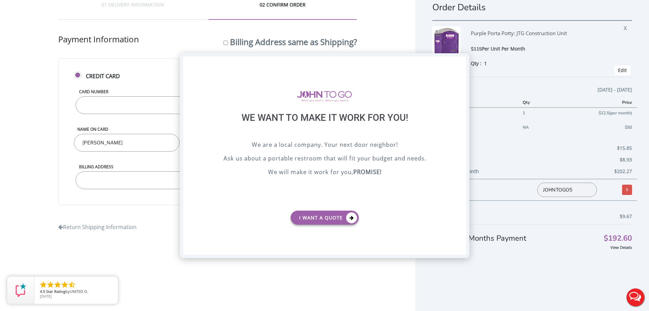
click at [462, 60] on div "X" at bounding box center [460, 63] width 11 height 12
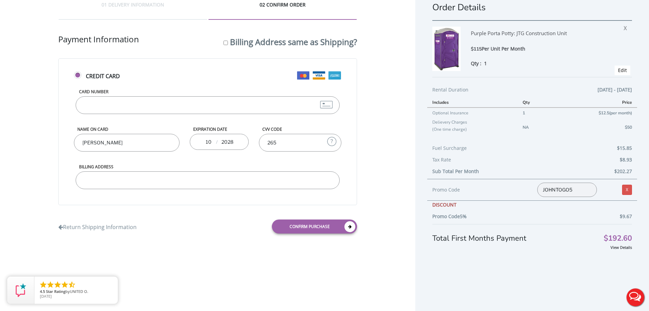
click at [140, 178] on input "Billing Address" at bounding box center [208, 180] width 264 height 18
type input "5599 S University Dr, Suite 306 Davie, FL 33328"
click at [286, 224] on link "Confirm purchase" at bounding box center [314, 226] width 85 height 14
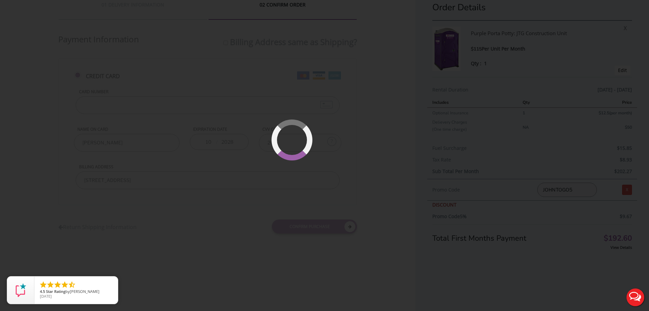
click at [342, 139] on div at bounding box center [324, 155] width 649 height 311
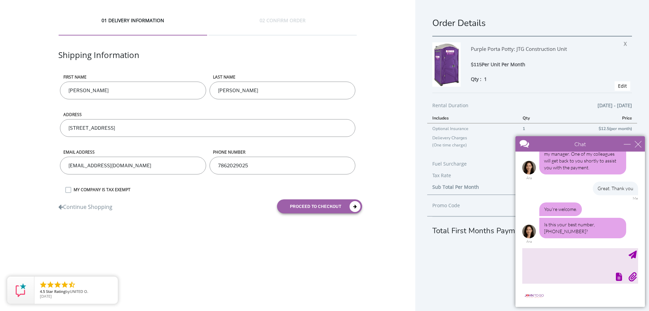
scroll to position [159, 0]
click at [565, 251] on textarea "type your message" at bounding box center [581, 266] width 116 height 36
type textarea "Yes\"
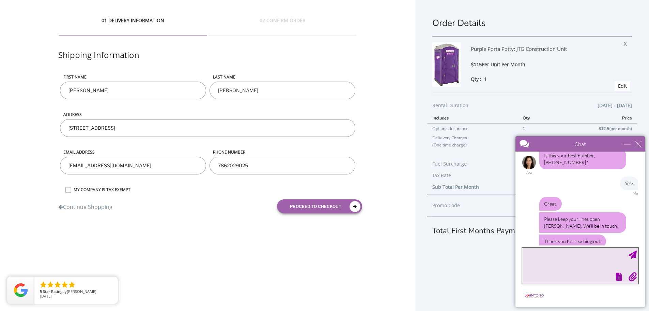
scroll to position [253, 0]
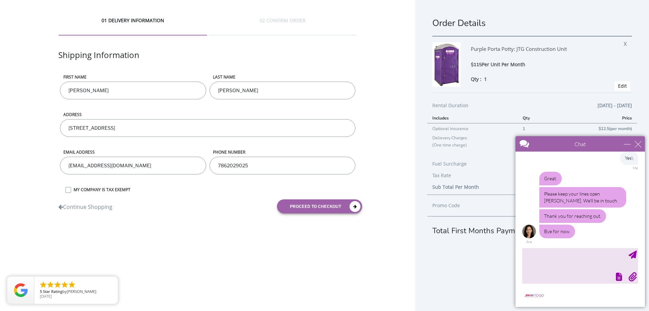
click at [158, 284] on div "01 DELIVERY INFORMATION 02 CONFIRM ORDER Shipping Information First name [PERSO…" at bounding box center [324, 163] width 649 height 326
click at [561, 266] on textarea "type your message" at bounding box center [581, 266] width 116 height 36
type textarea "S"
click at [625, 145] on div "minimize" at bounding box center [627, 143] width 7 height 7
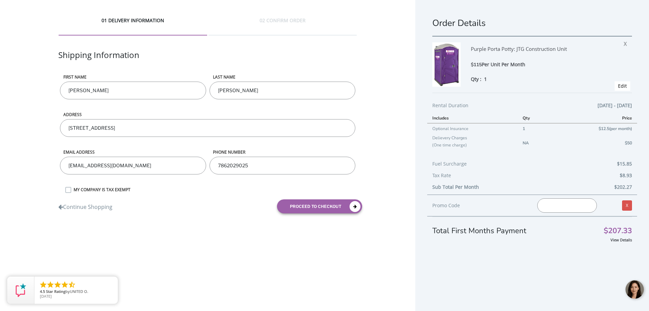
click at [569, 203] on input "text" at bounding box center [568, 205] width 60 height 14
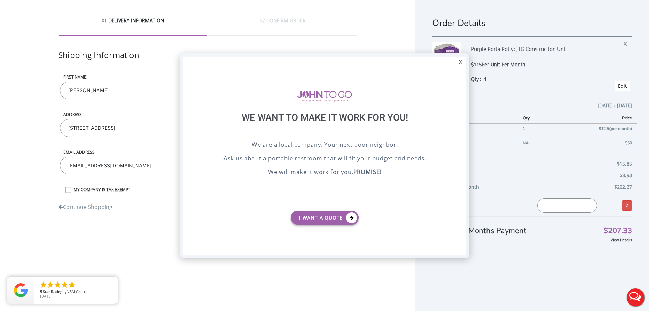
scroll to position [0, 0]
click at [460, 62] on div "X" at bounding box center [460, 63] width 11 height 12
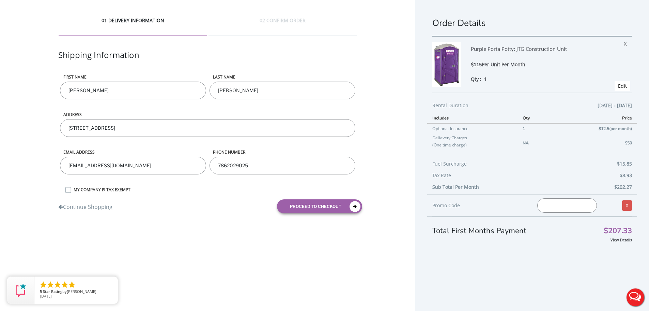
click at [591, 215] on div "Promo Code Invalid promo code. X" at bounding box center [533, 205] width 210 height 22
click at [573, 205] on input "text" at bounding box center [568, 205] width 60 height 14
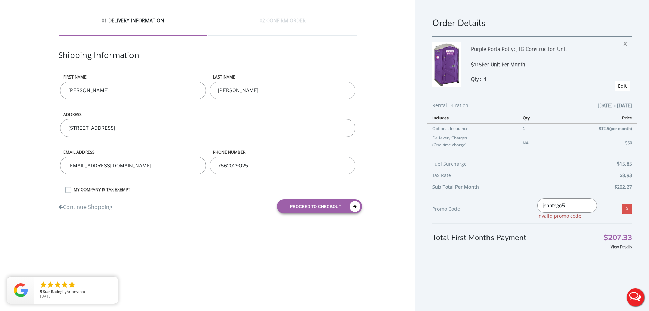
type input "johntogo5"
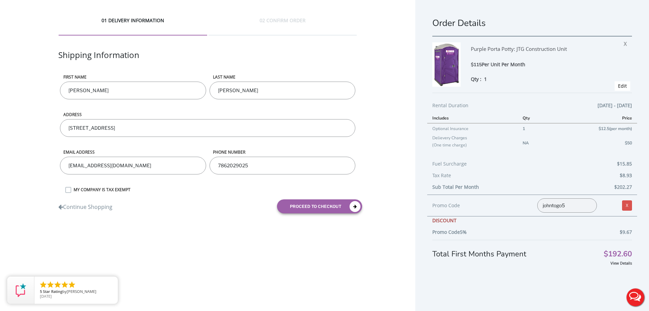
click at [533, 206] on div "johntogo5 Invalid promo code." at bounding box center [568, 205] width 70 height 14
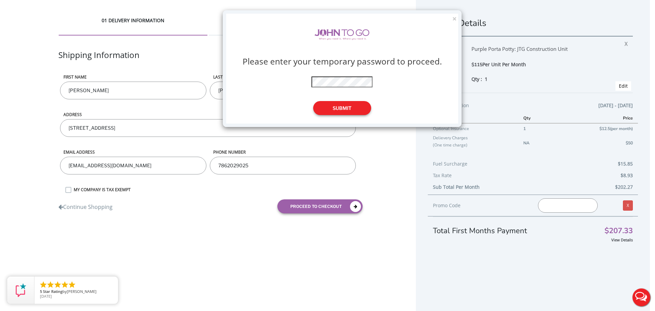
click at [346, 108] on button "Submit" at bounding box center [342, 108] width 58 height 14
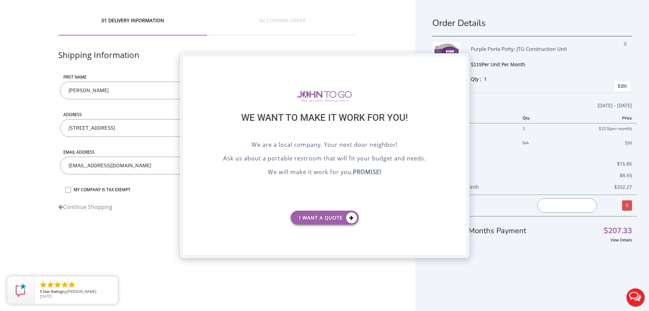
click at [457, 59] on div "X" at bounding box center [460, 63] width 11 height 12
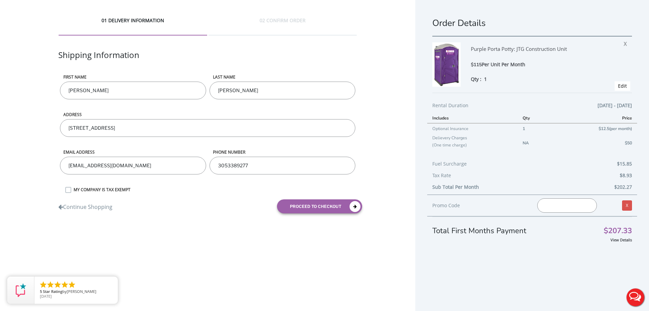
click at [551, 208] on input "text" at bounding box center [568, 205] width 60 height 14
paste input "[URL][DOMAIN_NAME]"
type input "h"
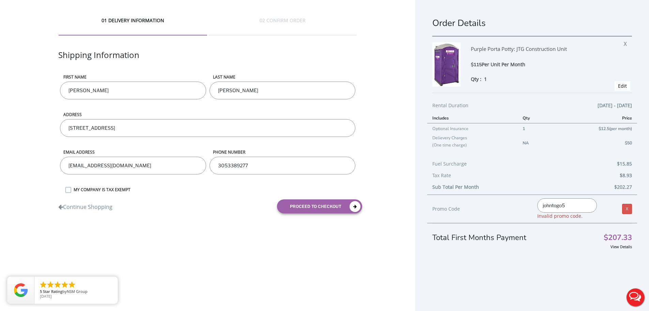
type input "johntogo5"
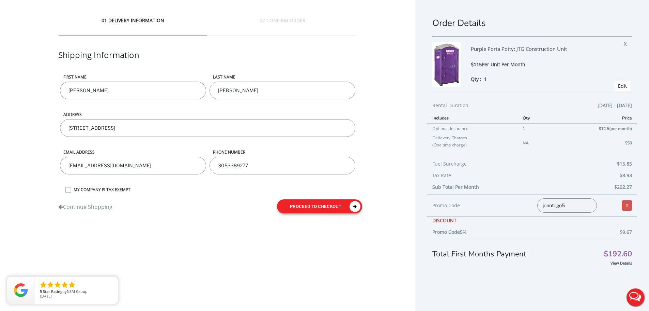
click at [338, 207] on button "proceed to checkout" at bounding box center [319, 206] width 85 height 14
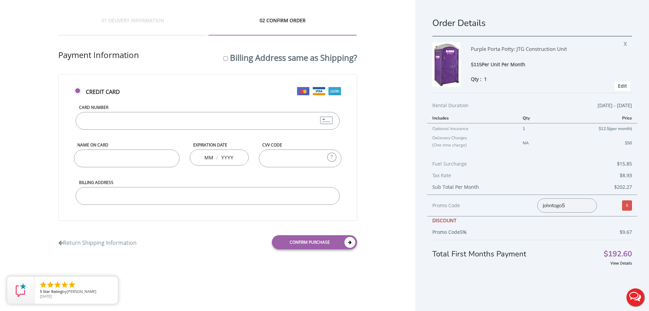
click at [143, 108] on label "Card Number" at bounding box center [208, 107] width 264 height 6
click at [143, 112] on input "Card Number" at bounding box center [208, 121] width 264 height 18
click at [143, 108] on label "Card Number" at bounding box center [208, 107] width 264 height 6
click at [143, 112] on input "Card Number" at bounding box center [208, 121] width 264 height 18
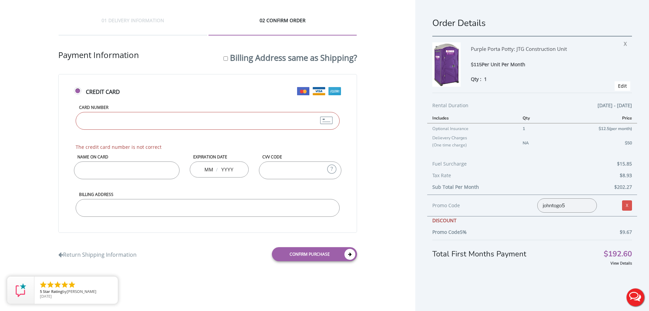
click at [143, 118] on input "Card Number" at bounding box center [208, 121] width 264 height 18
type input "[CREDIT_CARD_NUMBER]"
type input "[PERSON_NAME]"
type input "10"
type input "2028"
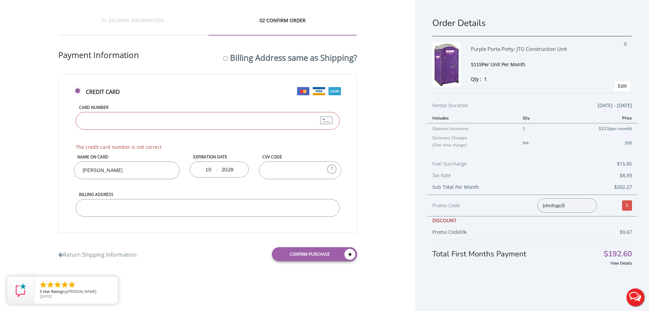
type input "265"
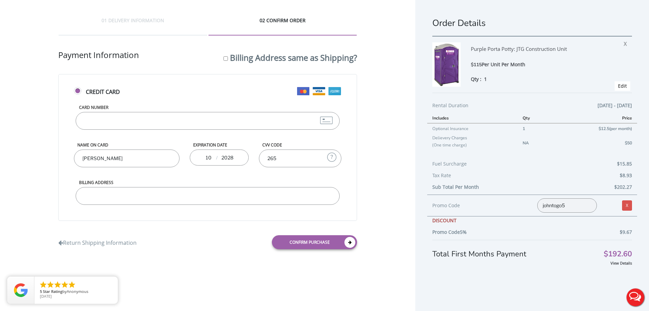
click at [211, 194] on input "Billing Address" at bounding box center [208, 196] width 264 height 18
click at [175, 194] on input "[STREET_ADDRESS]" at bounding box center [208, 196] width 264 height 18
type input "[STREET_ADDRESS]"
click at [339, 242] on link "Confirm purchase" at bounding box center [314, 242] width 85 height 14
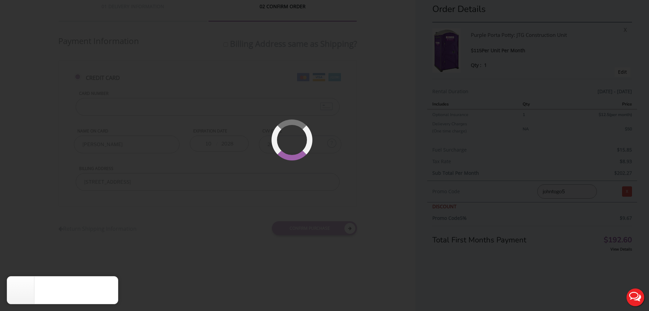
scroll to position [16, 0]
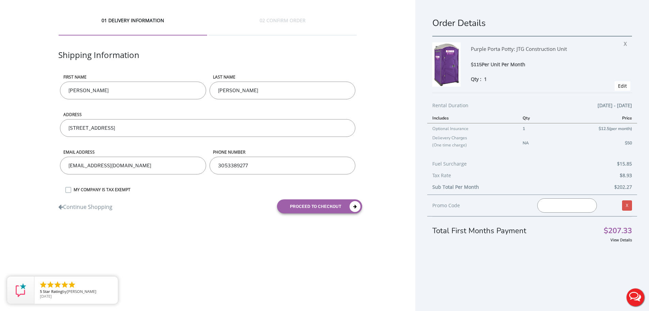
drag, startPoint x: 175, startPoint y: 169, endPoint x: 71, endPoint y: 173, distance: 104.0
click at [71, 173] on input "[EMAIL_ADDRESS][DOMAIN_NAME]" at bounding box center [133, 165] width 146 height 18
click at [146, 171] on input "[EMAIL_ADDRESS][DOMAIN_NAME]" at bounding box center [133, 165] width 146 height 18
drag, startPoint x: 162, startPoint y: 171, endPoint x: 51, endPoint y: 171, distance: 110.8
click at [51, 171] on div "01 DELIVERY INFORMATION 02 CONFIRM ORDER Shipping Information First name Daniel…" at bounding box center [208, 117] width 416 height 235
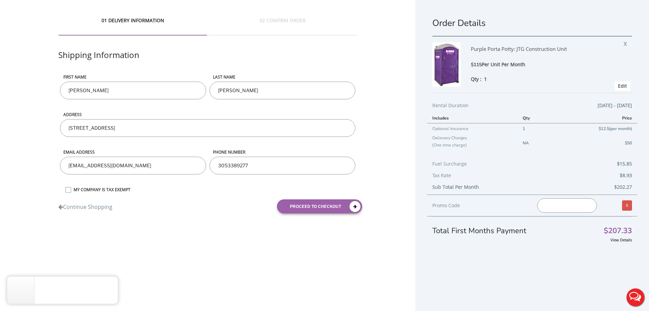
click at [108, 171] on input "[EMAIL_ADDRESS][DOMAIN_NAME]" at bounding box center [133, 165] width 146 height 18
drag, startPoint x: 160, startPoint y: 167, endPoint x: 85, endPoint y: 170, distance: 75.4
click at [79, 168] on input "[EMAIL_ADDRESS][DOMAIN_NAME]" at bounding box center [133, 165] width 146 height 18
click at [166, 163] on input "[EMAIL_ADDRESS][DOMAIN_NAME]" at bounding box center [133, 165] width 146 height 18
